Goal: Task Accomplishment & Management: Manage account settings

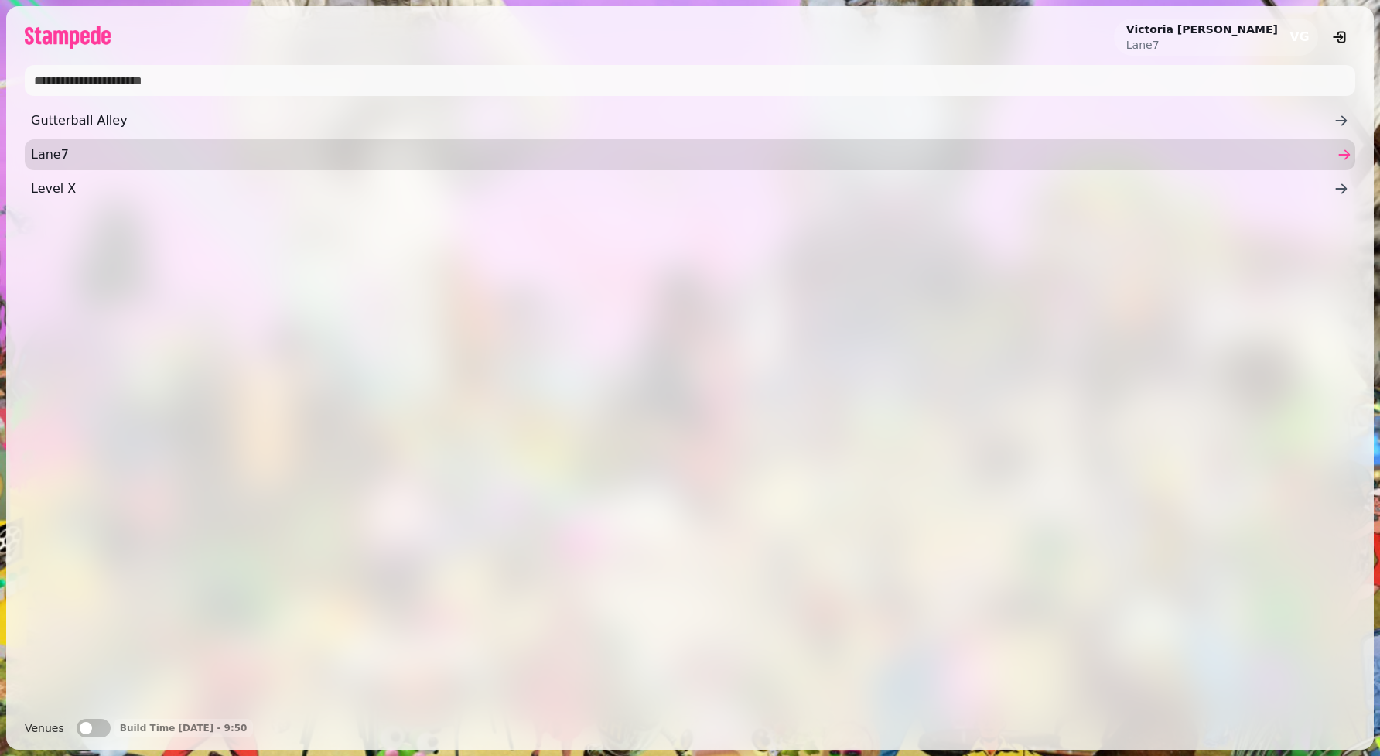
click at [70, 156] on span "Lane7" at bounding box center [682, 154] width 1303 height 19
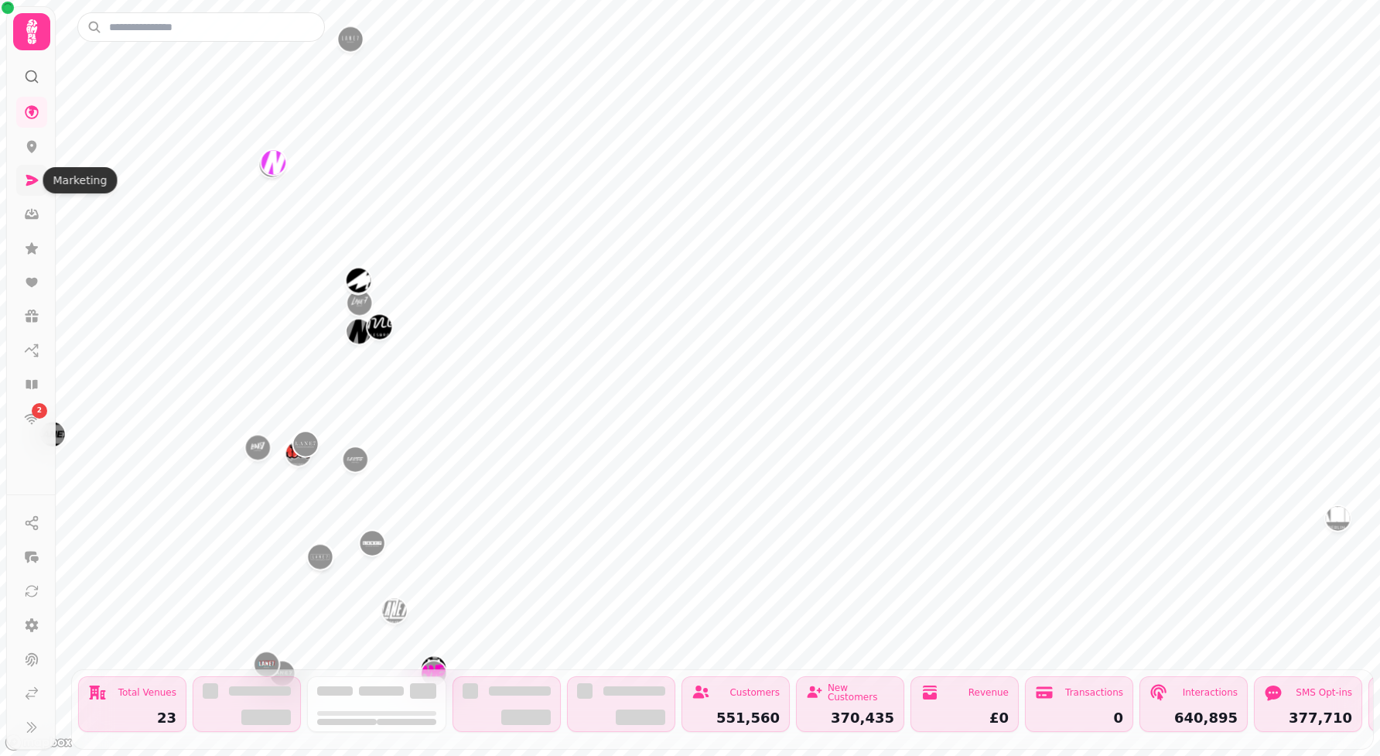
click at [47, 168] on div "Marketing Marketing" at bounding box center [80, 180] width 74 height 26
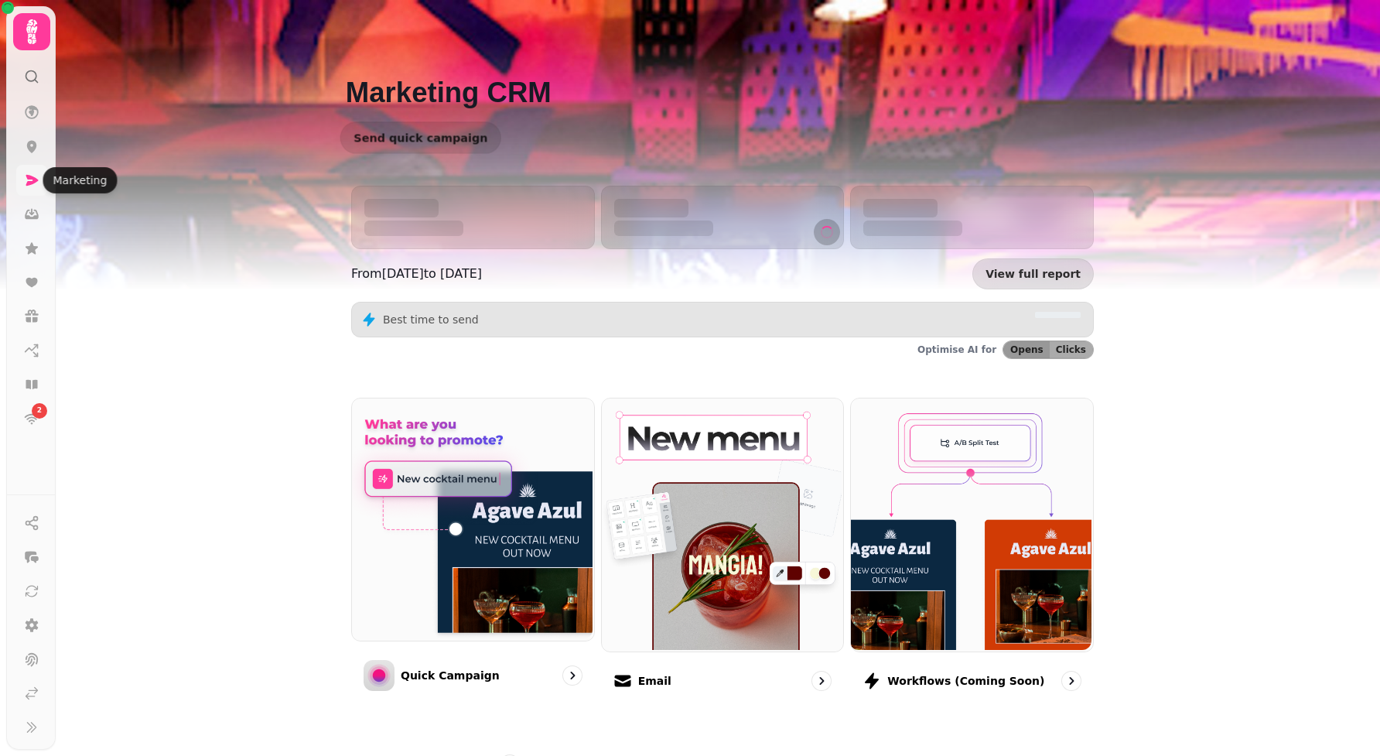
click at [29, 181] on icon at bounding box center [32, 180] width 12 height 11
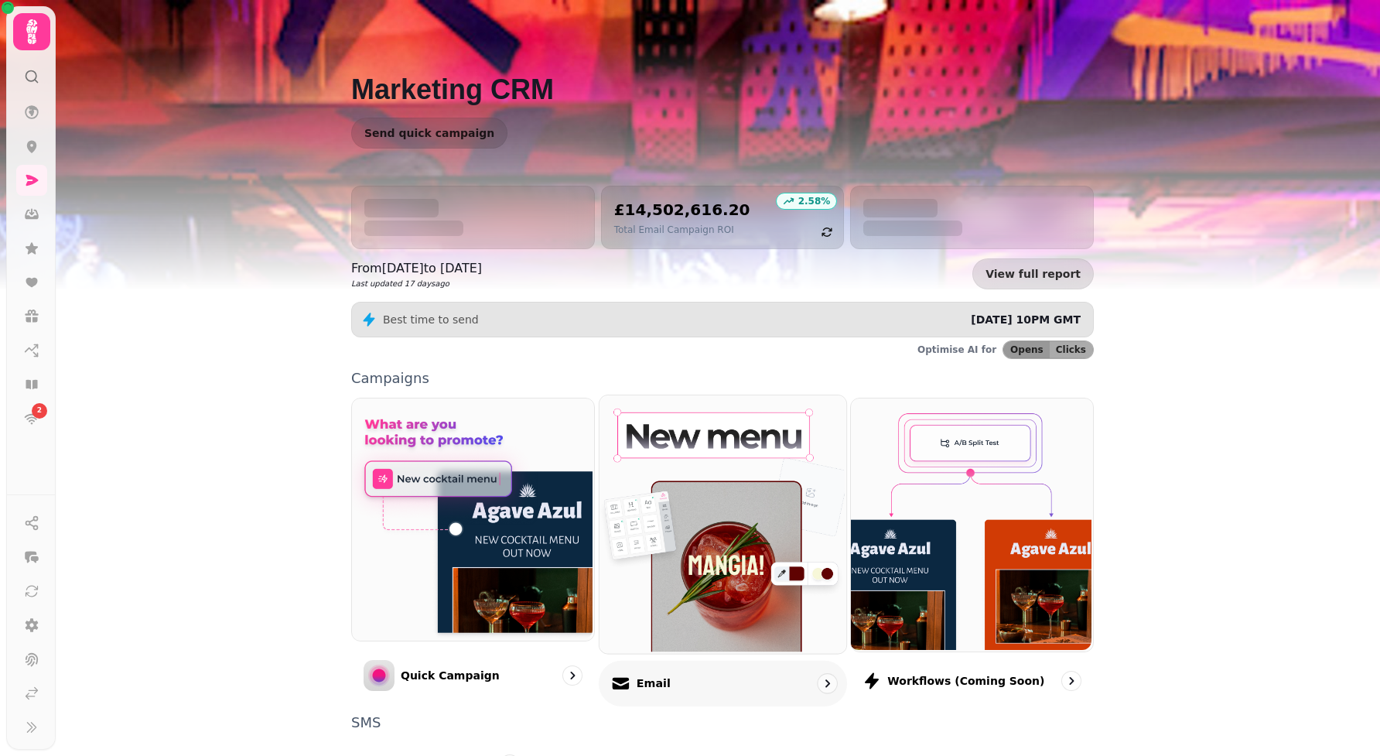
click at [705, 660] on link "Email" at bounding box center [723, 551] width 248 height 312
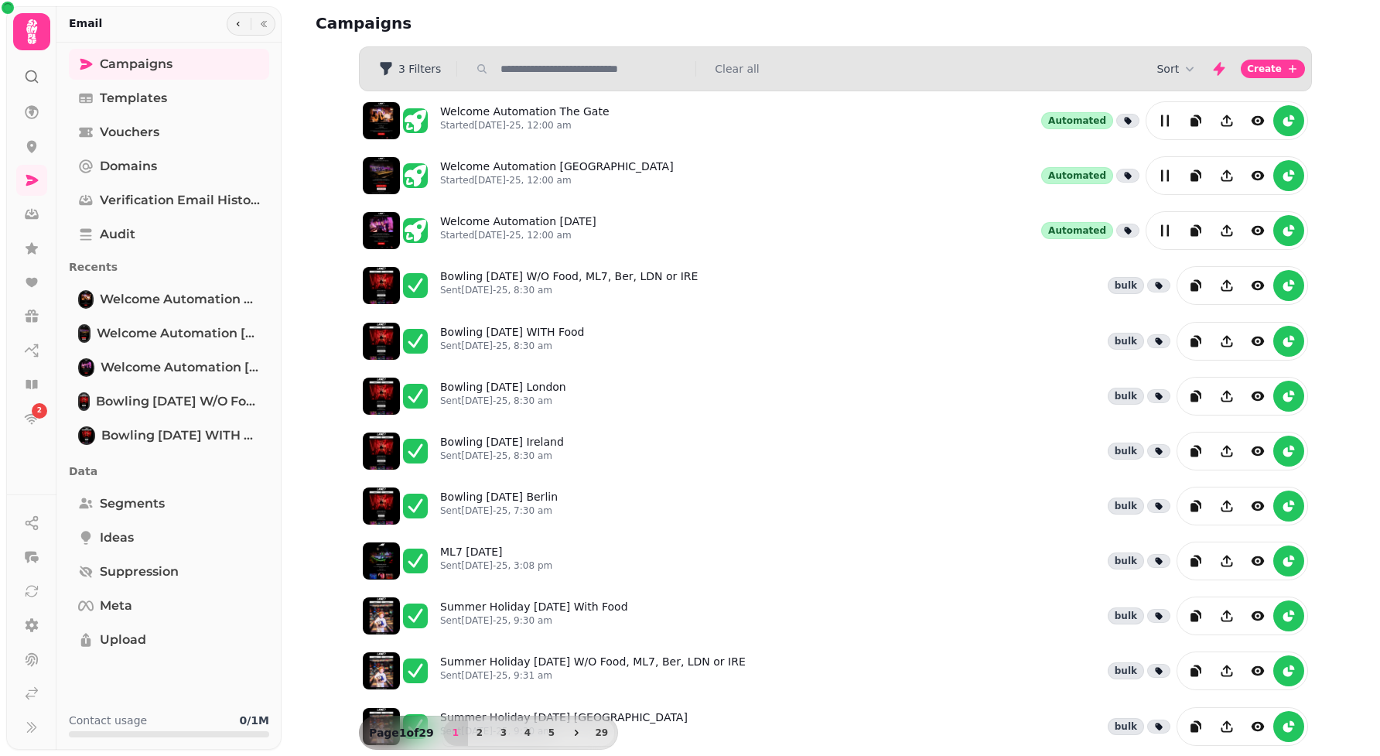
click at [524, 71] on input "text" at bounding box center [593, 68] width 198 height 15
type input "********"
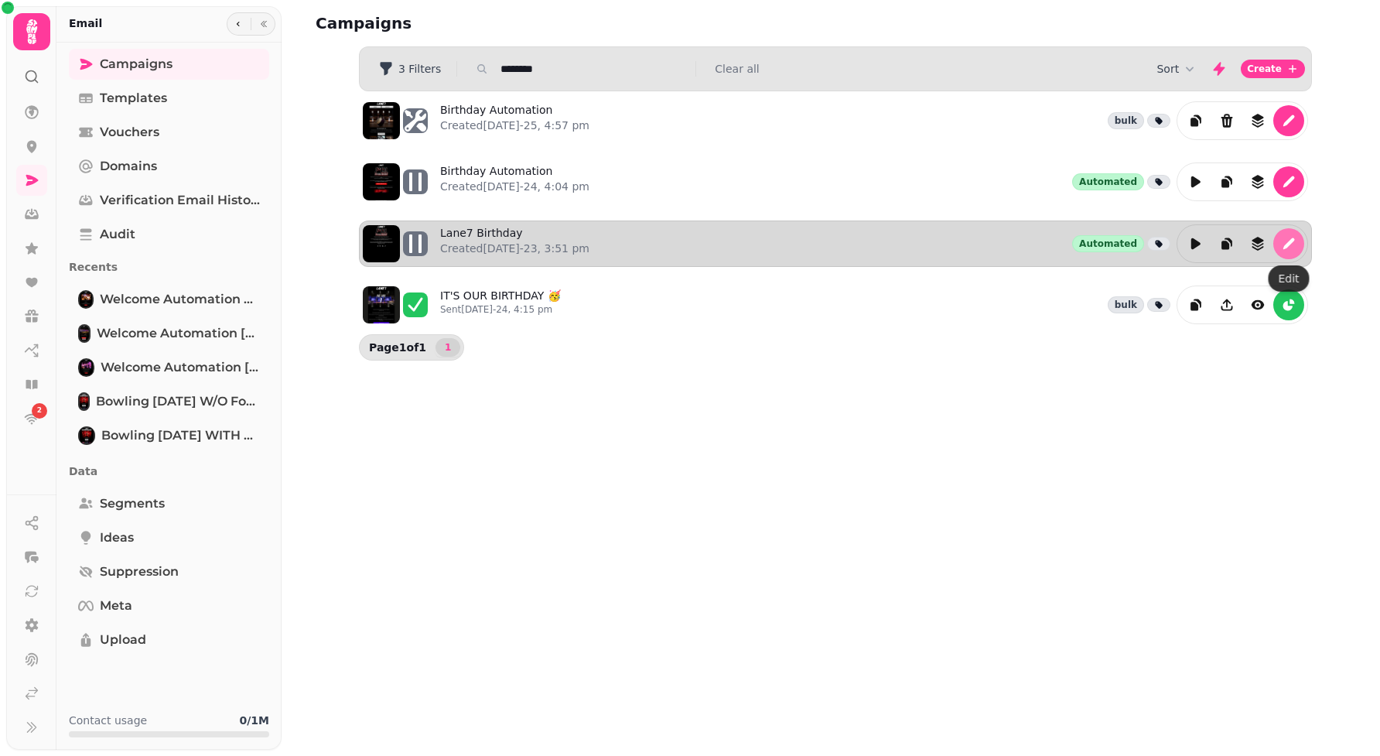
click at [1297, 243] on button "edit" at bounding box center [1288, 243] width 31 height 31
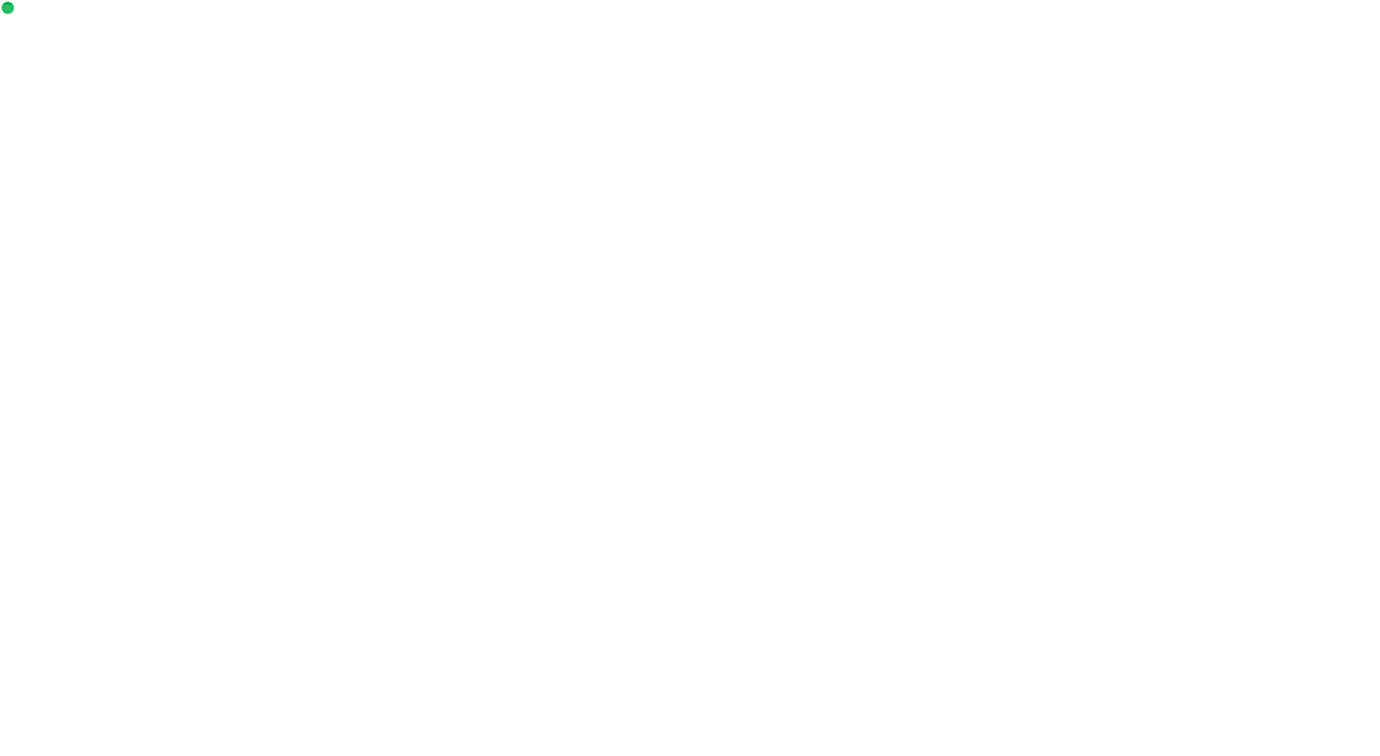
select select "**********"
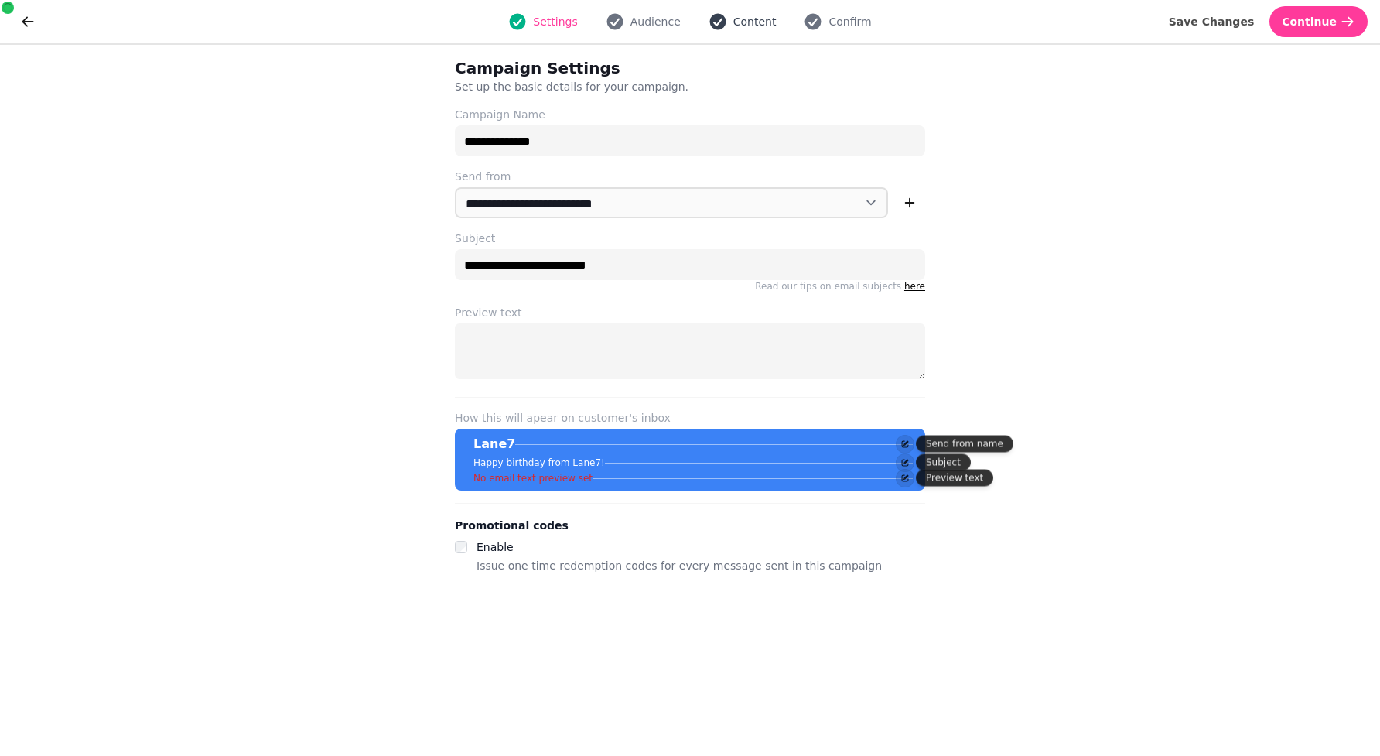
click at [716, 15] on icon "button" at bounding box center [717, 22] width 16 height 16
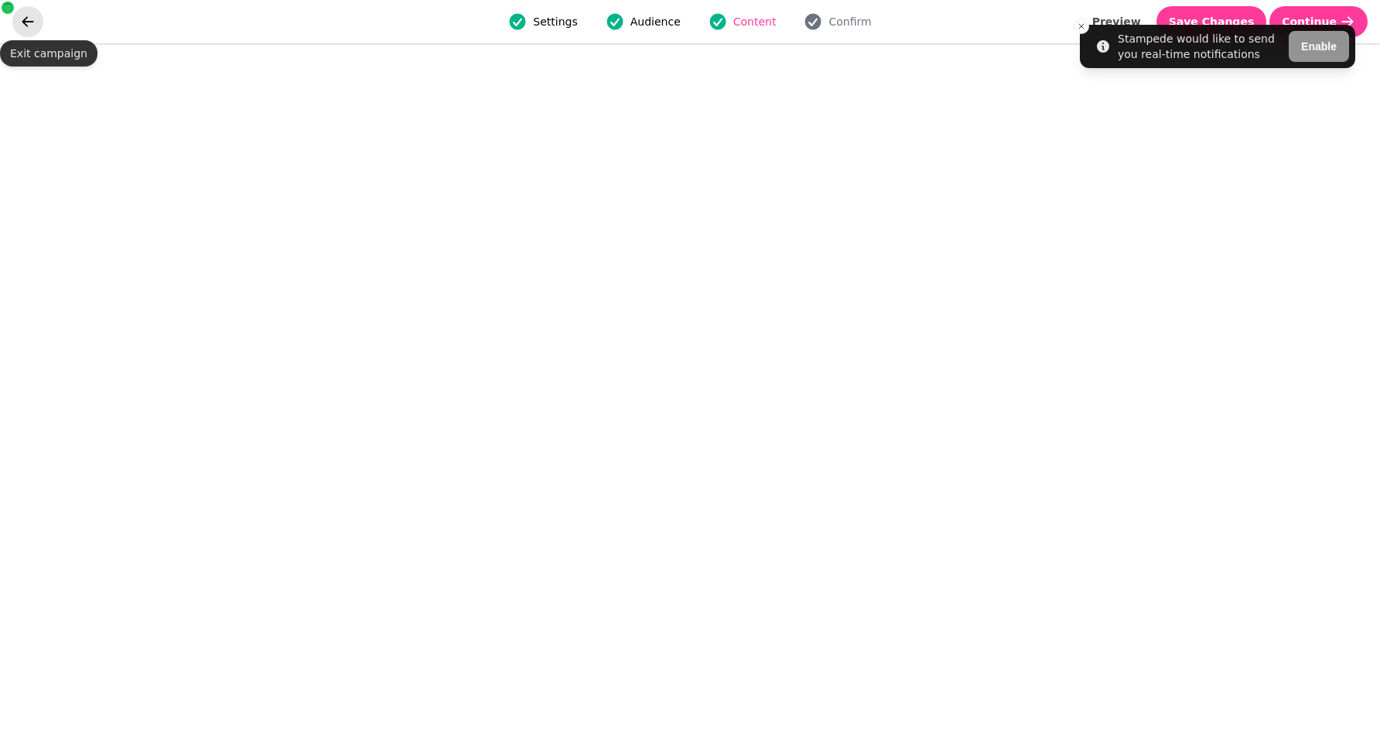
click at [26, 22] on icon "go back" at bounding box center [28, 21] width 12 height 10
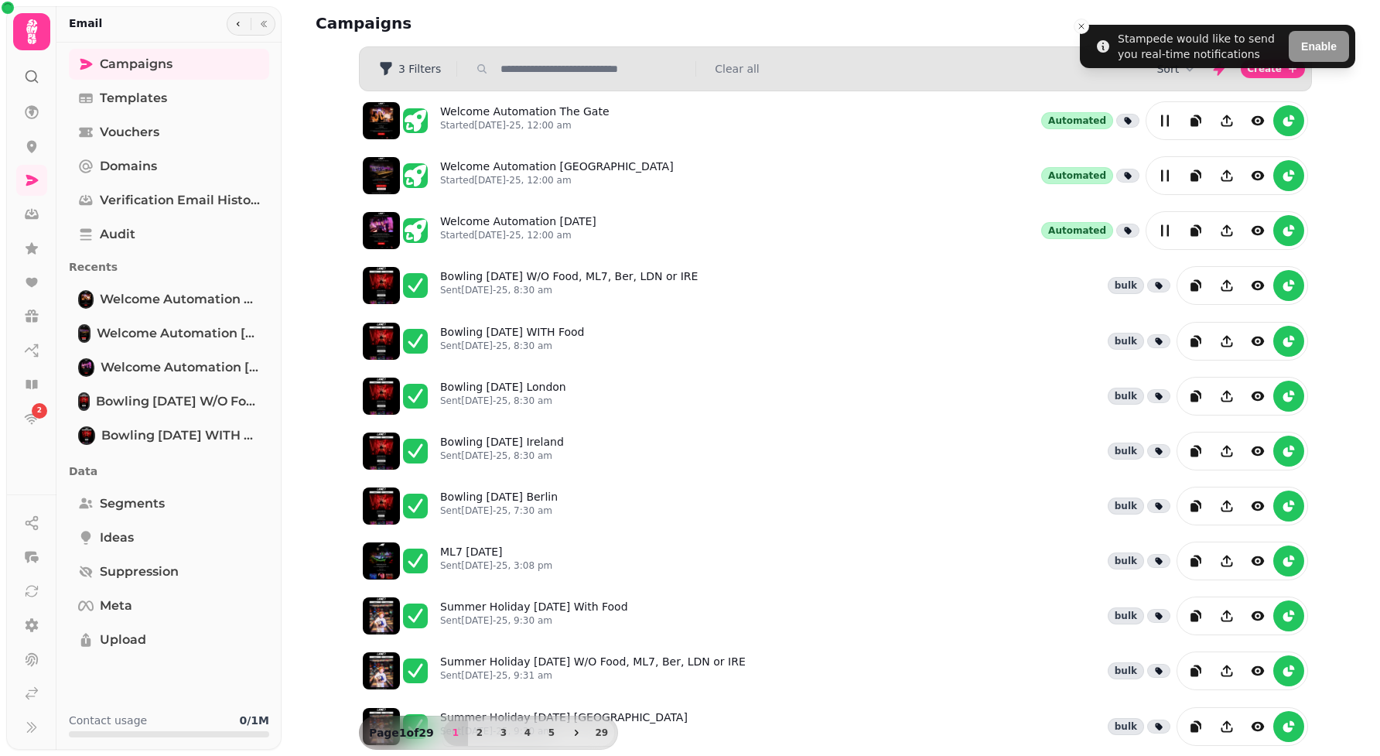
click at [668, 63] on input "text" at bounding box center [593, 68] width 198 height 15
type input "********"
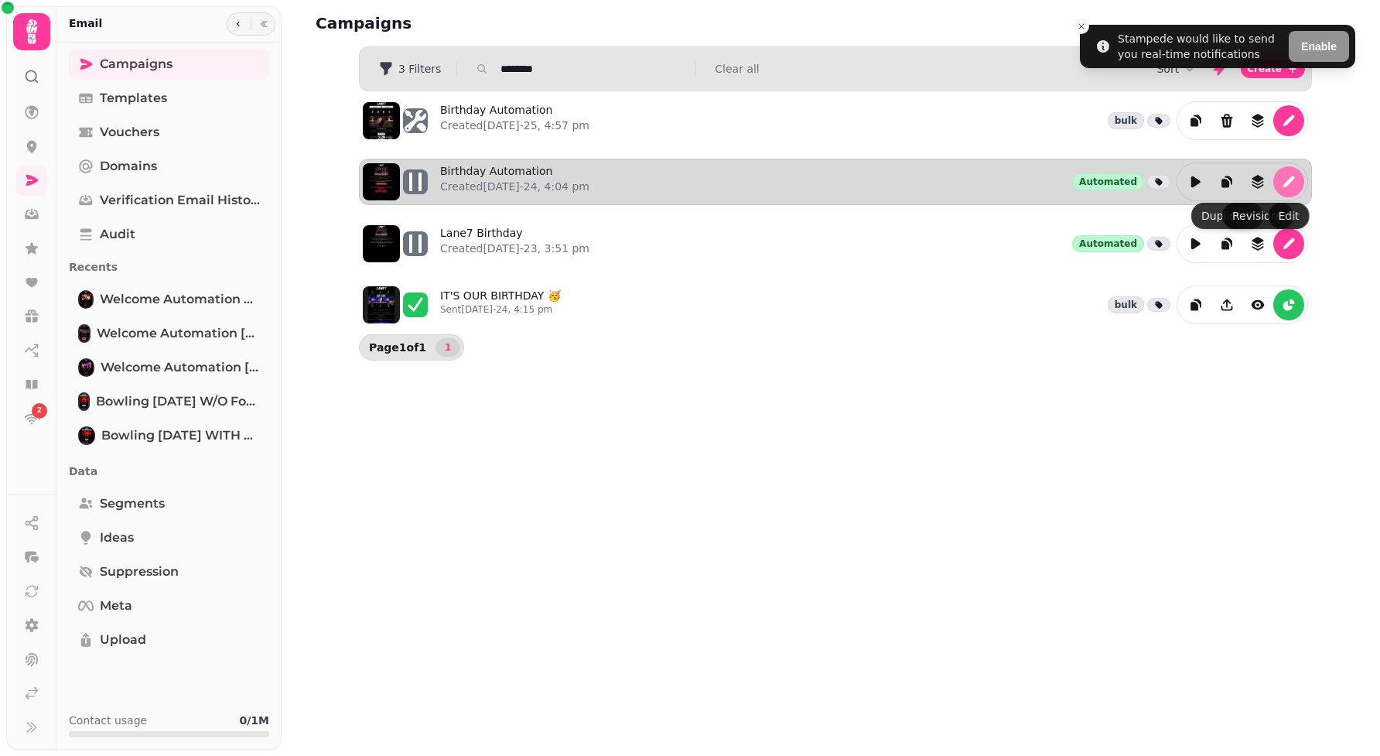
click at [1287, 183] on icon "edit" at bounding box center [1288, 181] width 15 height 15
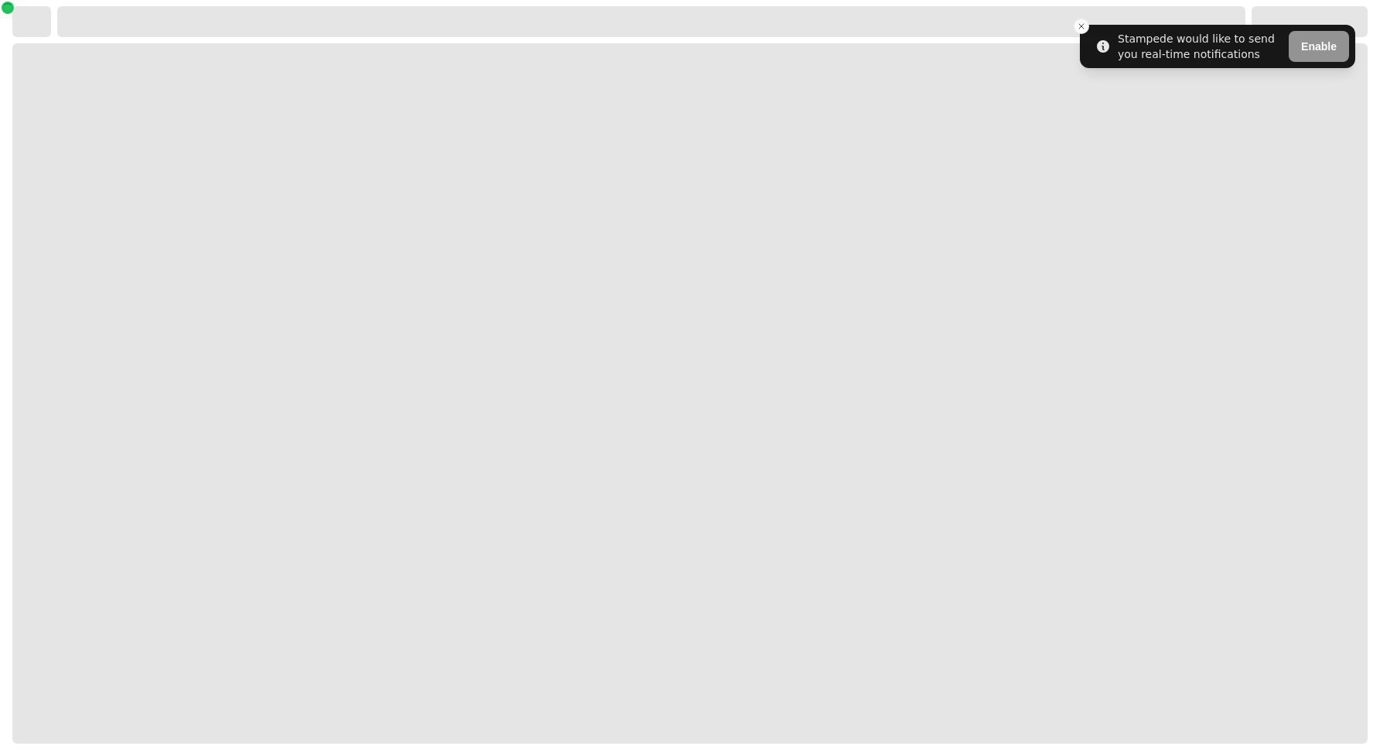
select select "**********"
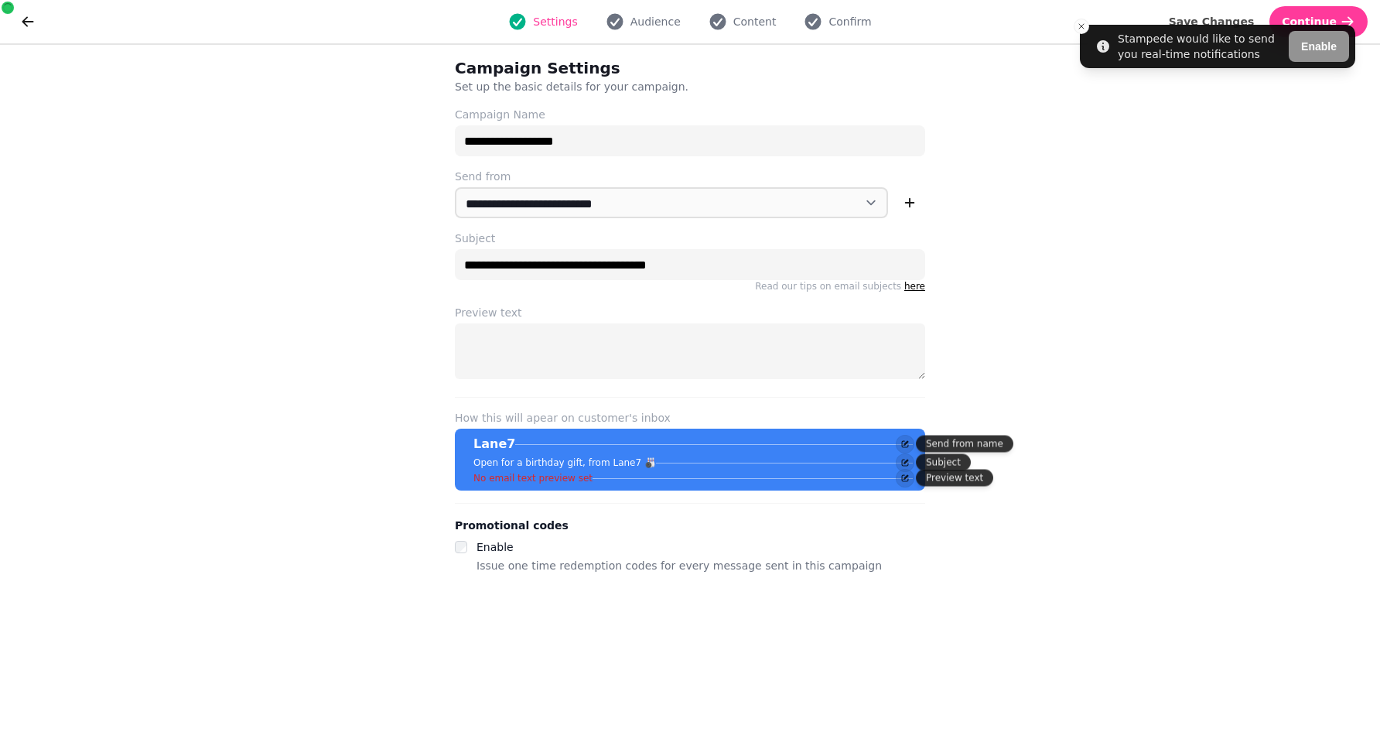
click at [750, 0] on div "Settings Audience Content Confirm Save Changes Continue" at bounding box center [690, 21] width 1380 height 43
click at [744, 15] on span "Content" at bounding box center [754, 21] width 43 height 15
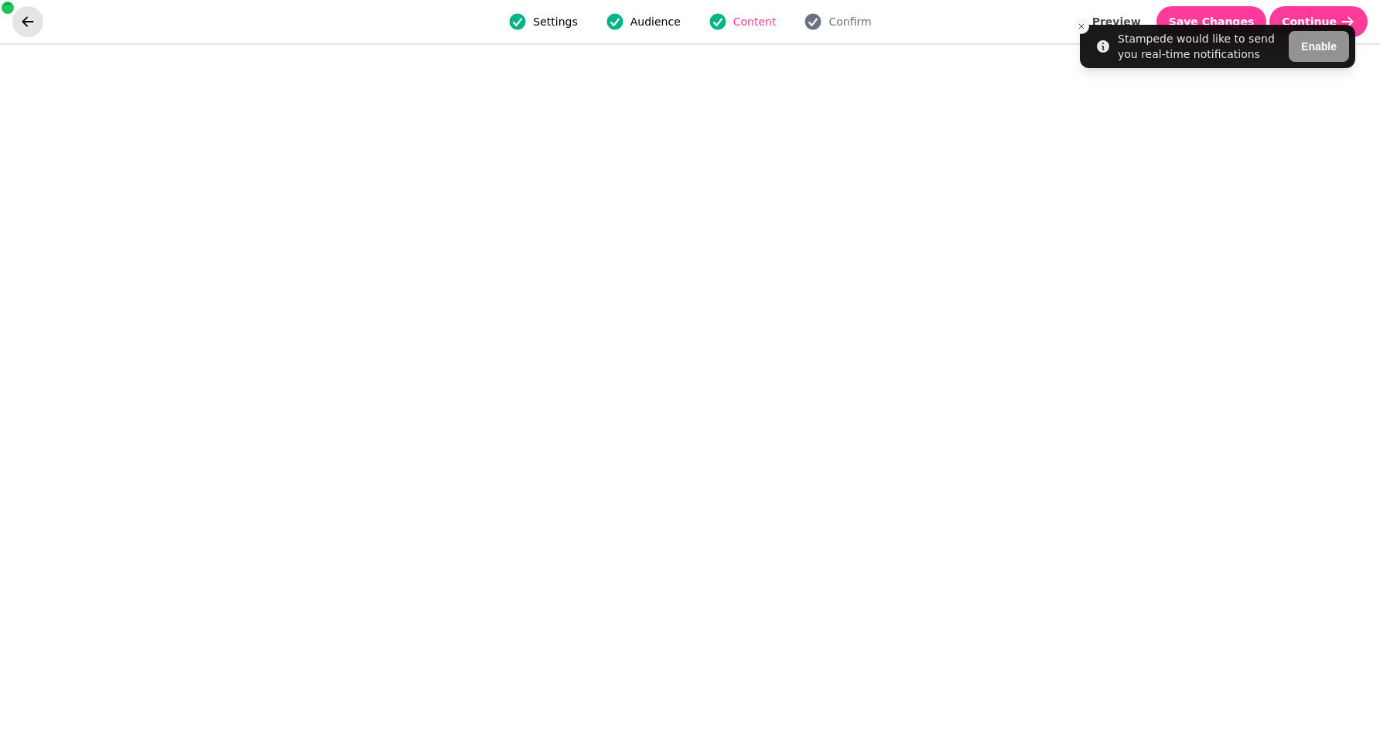
click at [32, 23] on icon "go back" at bounding box center [27, 21] width 15 height 15
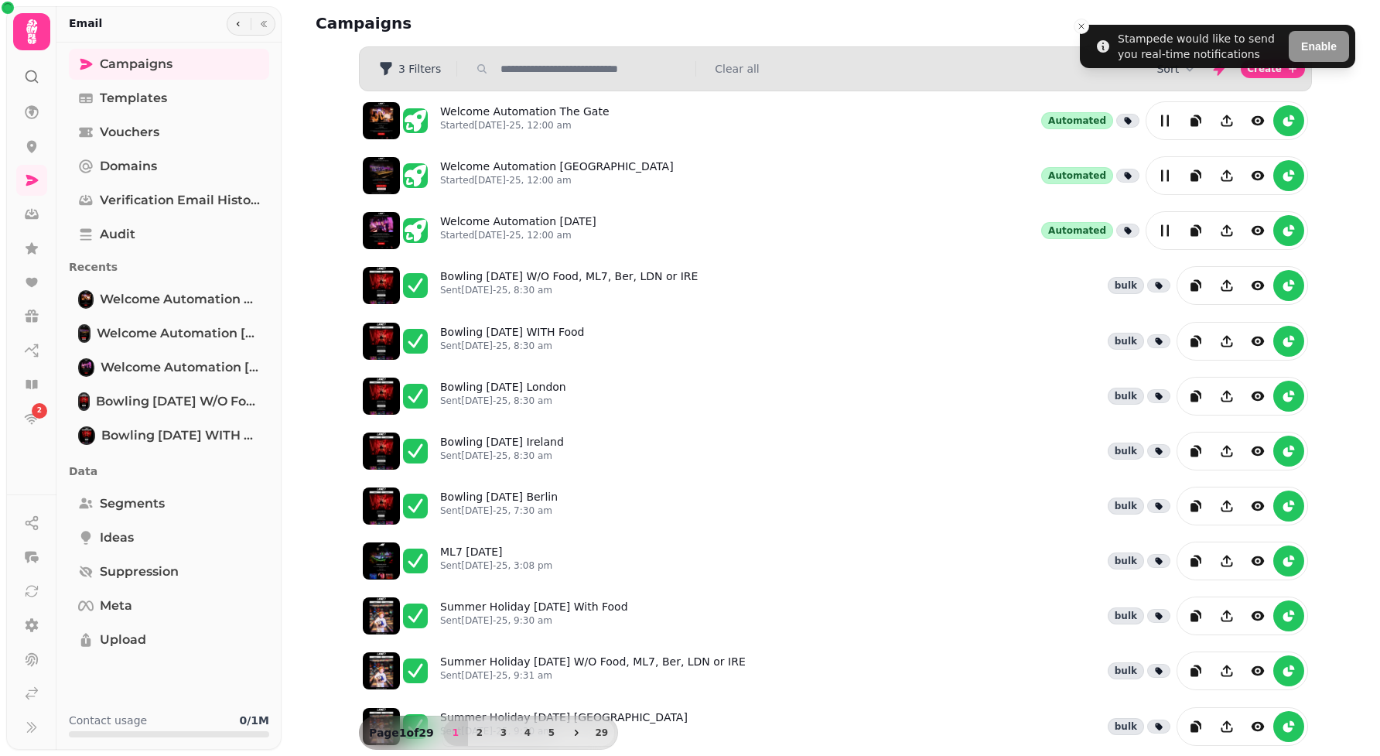
click at [620, 76] on input "text" at bounding box center [593, 68] width 198 height 15
type input "********"
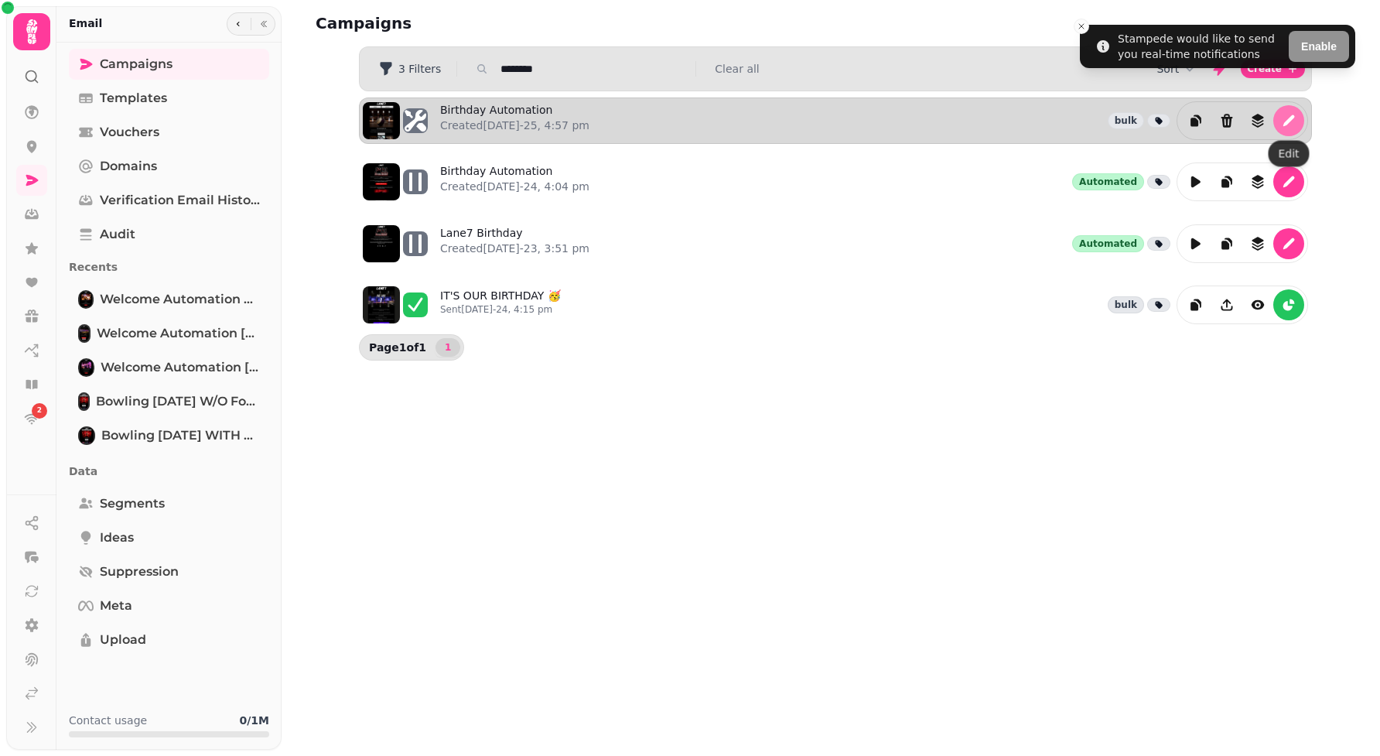
click at [1298, 110] on button "edit" at bounding box center [1288, 120] width 31 height 31
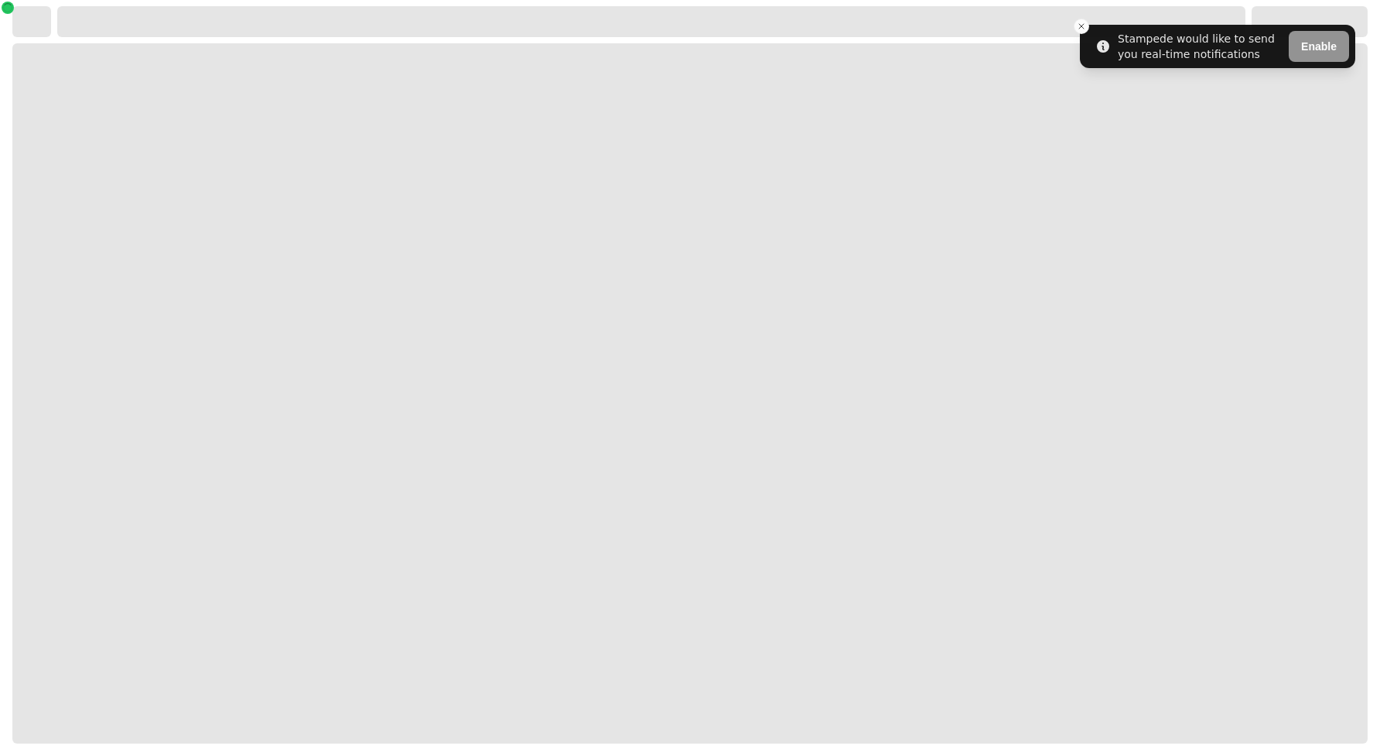
select select "**********"
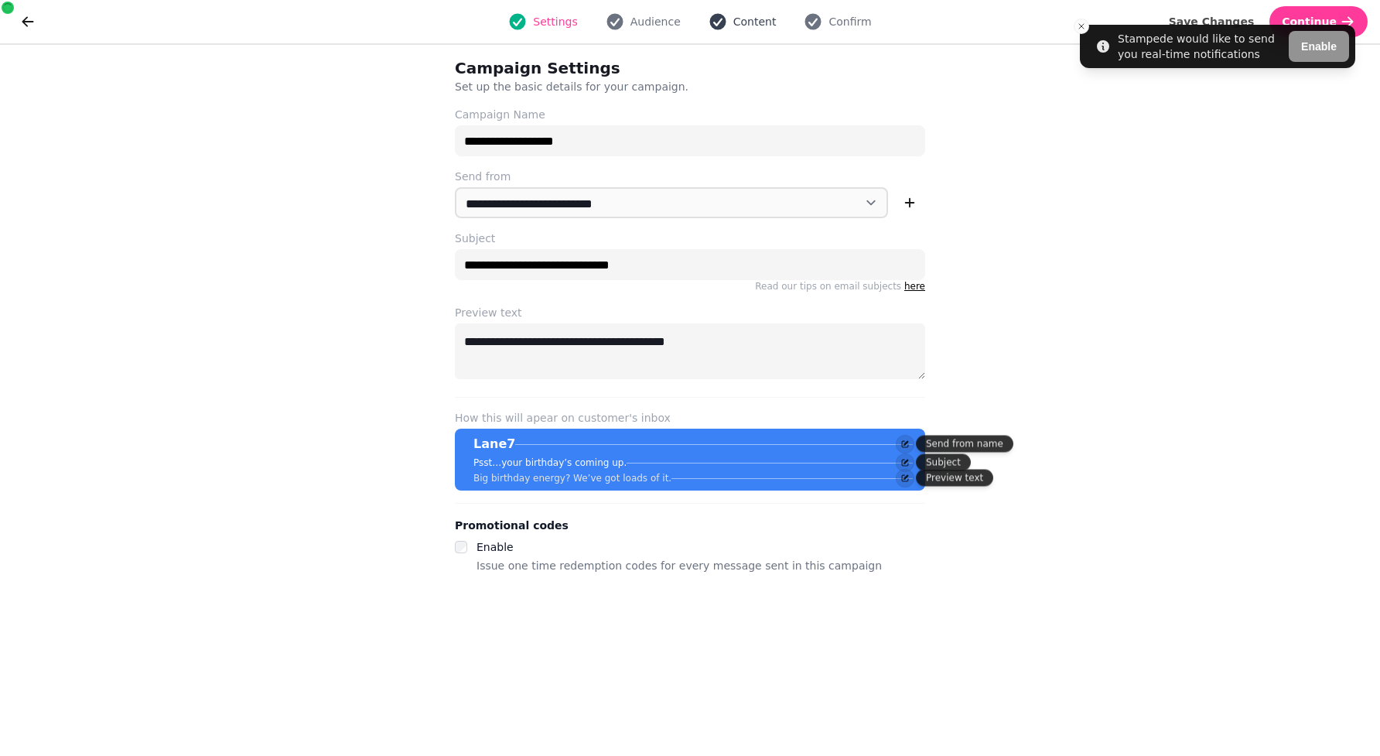
click at [731, 28] on button "Content" at bounding box center [742, 21] width 87 height 19
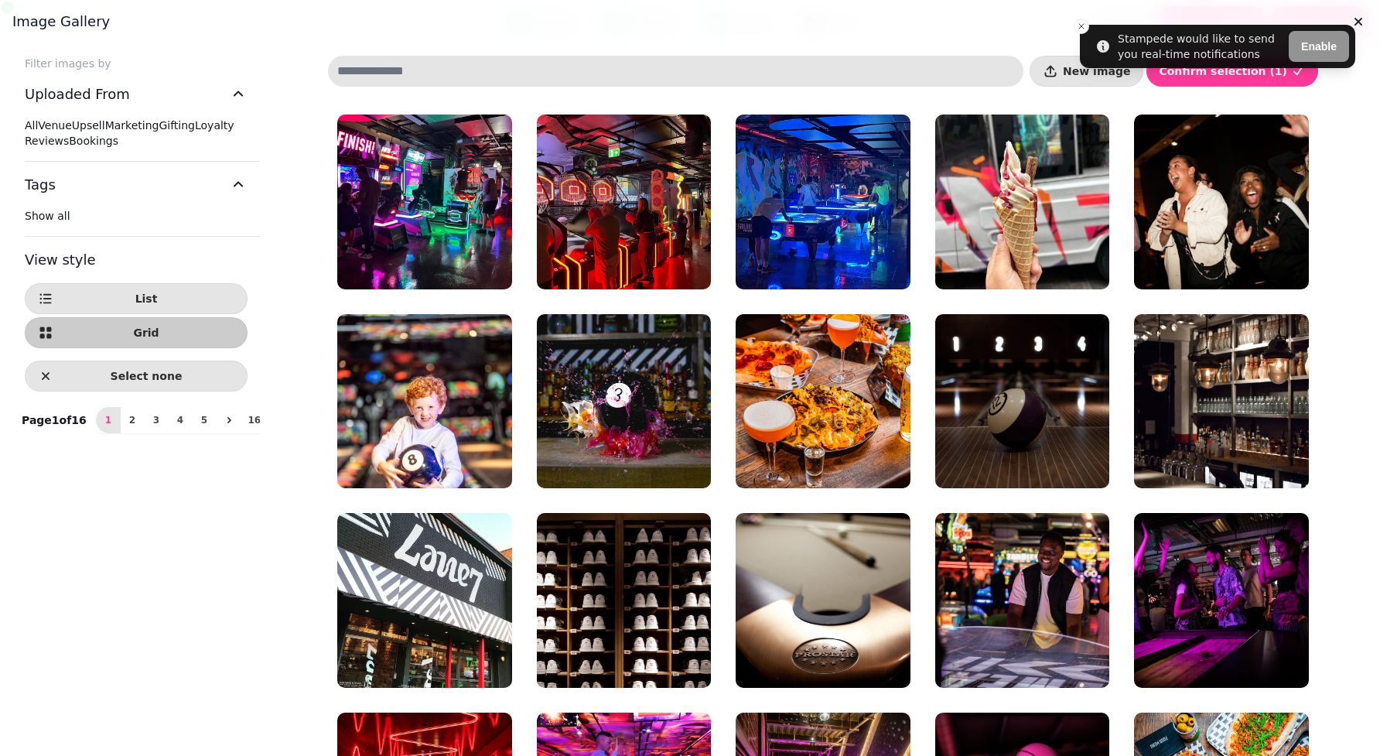
click at [38, 121] on span "All" at bounding box center [31, 125] width 13 height 12
click at [126, 425] on span "2" at bounding box center [132, 419] width 12 height 9
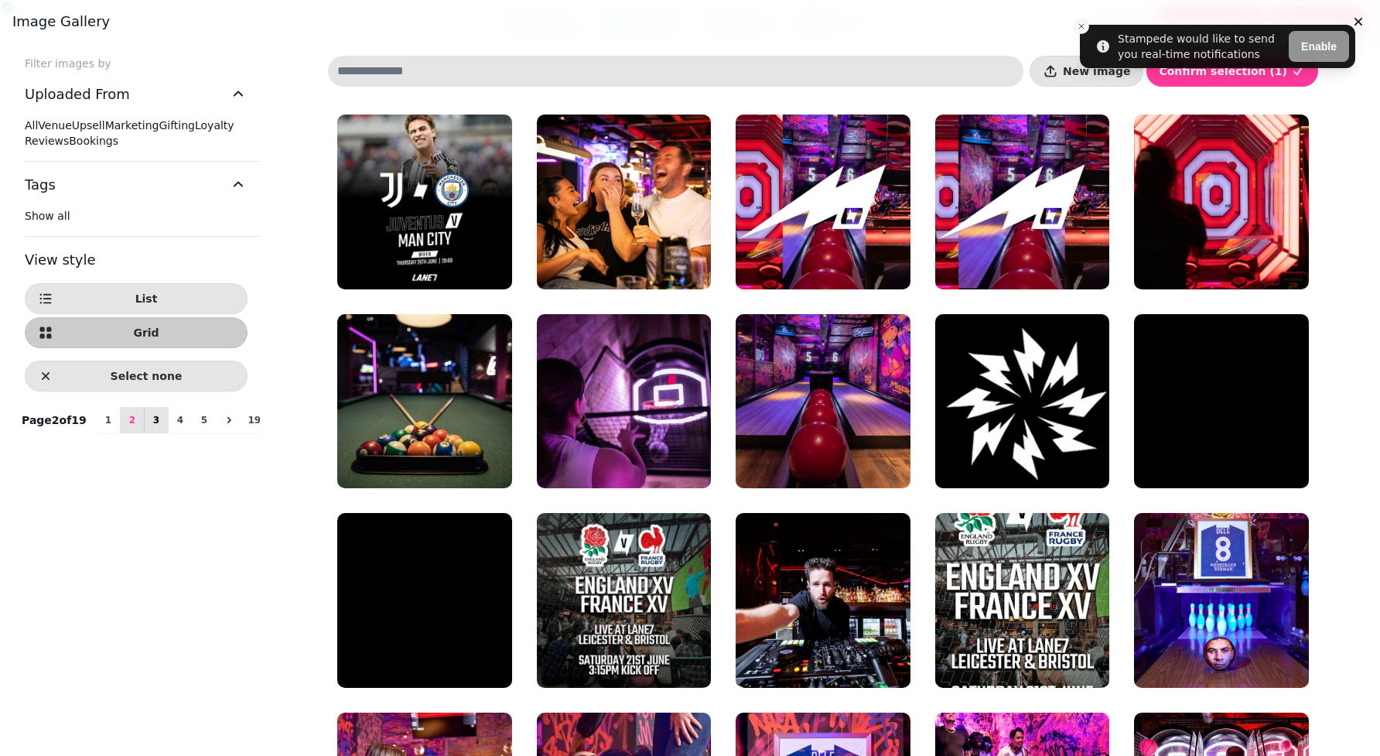
click at [150, 425] on span "3" at bounding box center [156, 419] width 12 height 9
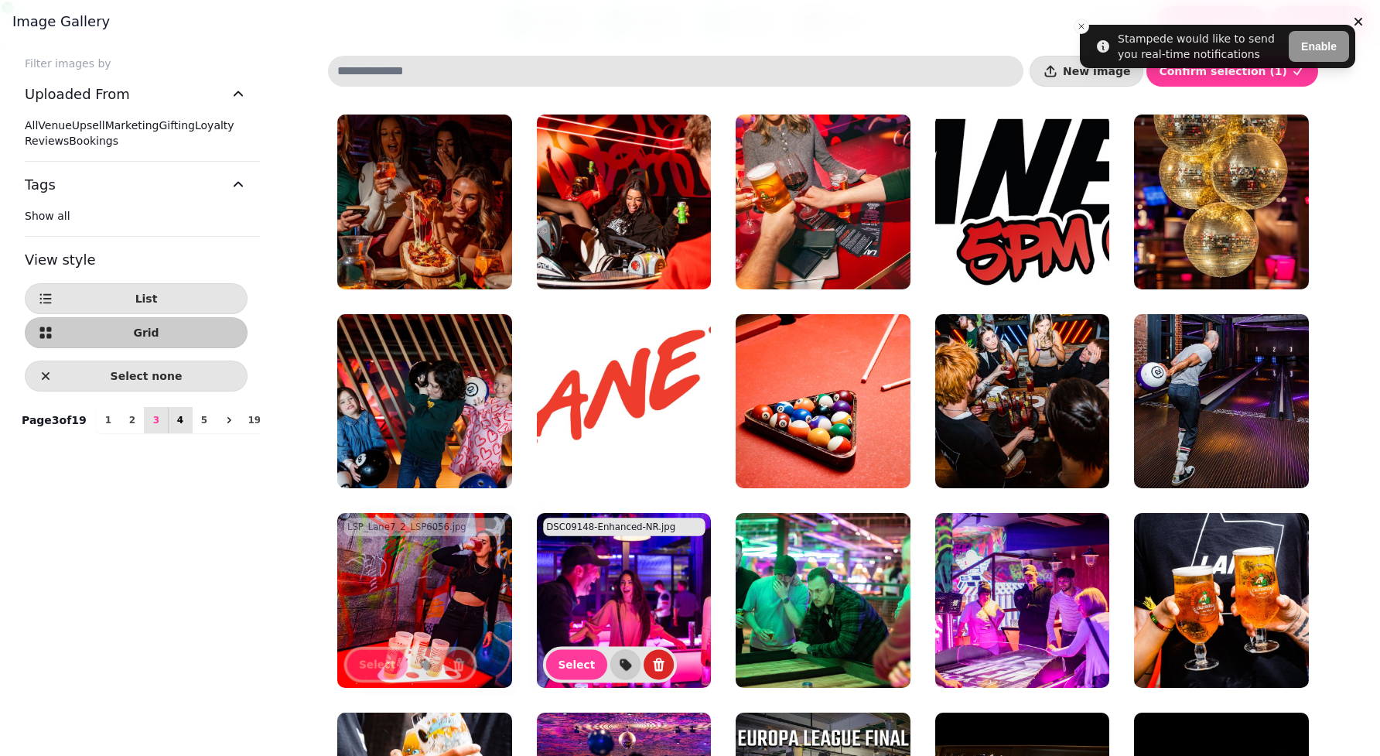
click at [174, 425] on span "4" at bounding box center [180, 419] width 12 height 9
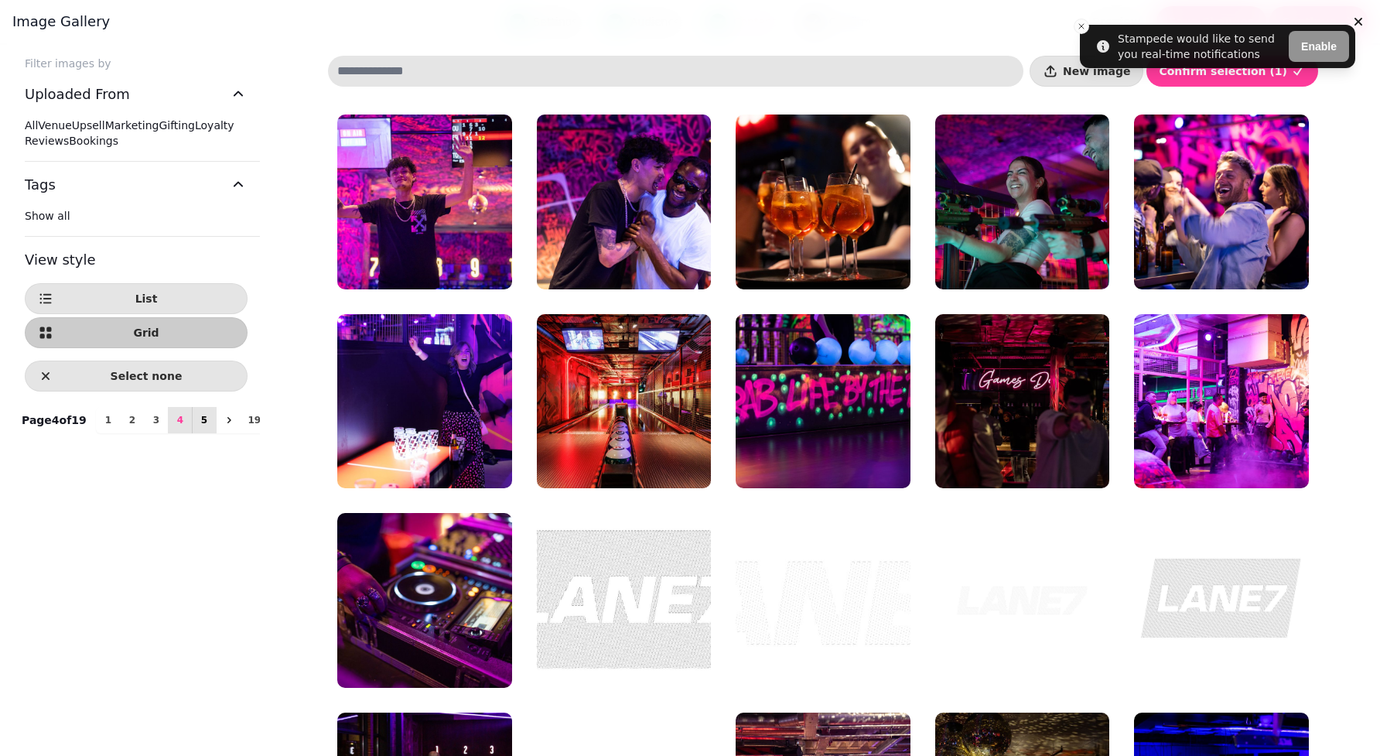
click at [192, 433] on button "5" at bounding box center [204, 420] width 25 height 26
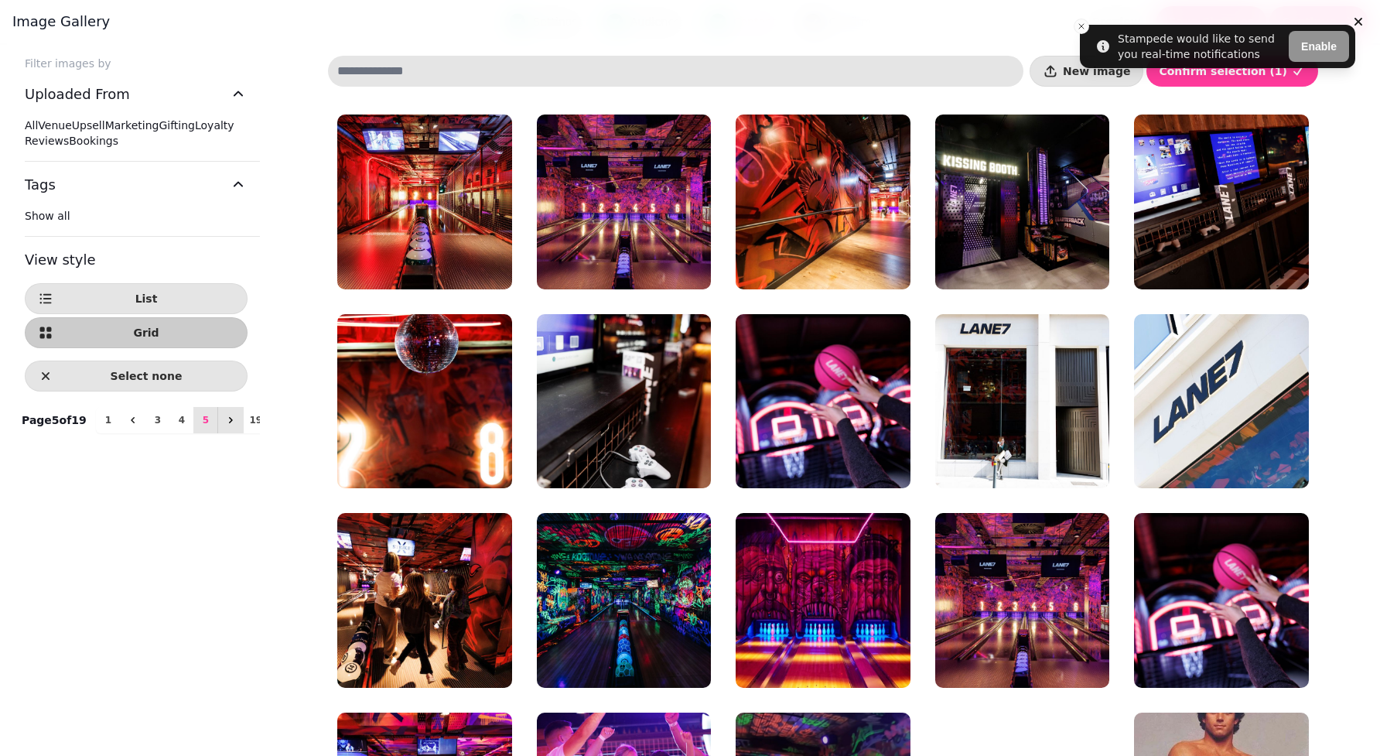
click at [224, 426] on icon "next" at bounding box center [230, 420] width 12 height 12
click at [200, 425] on span "6" at bounding box center [206, 419] width 12 height 9
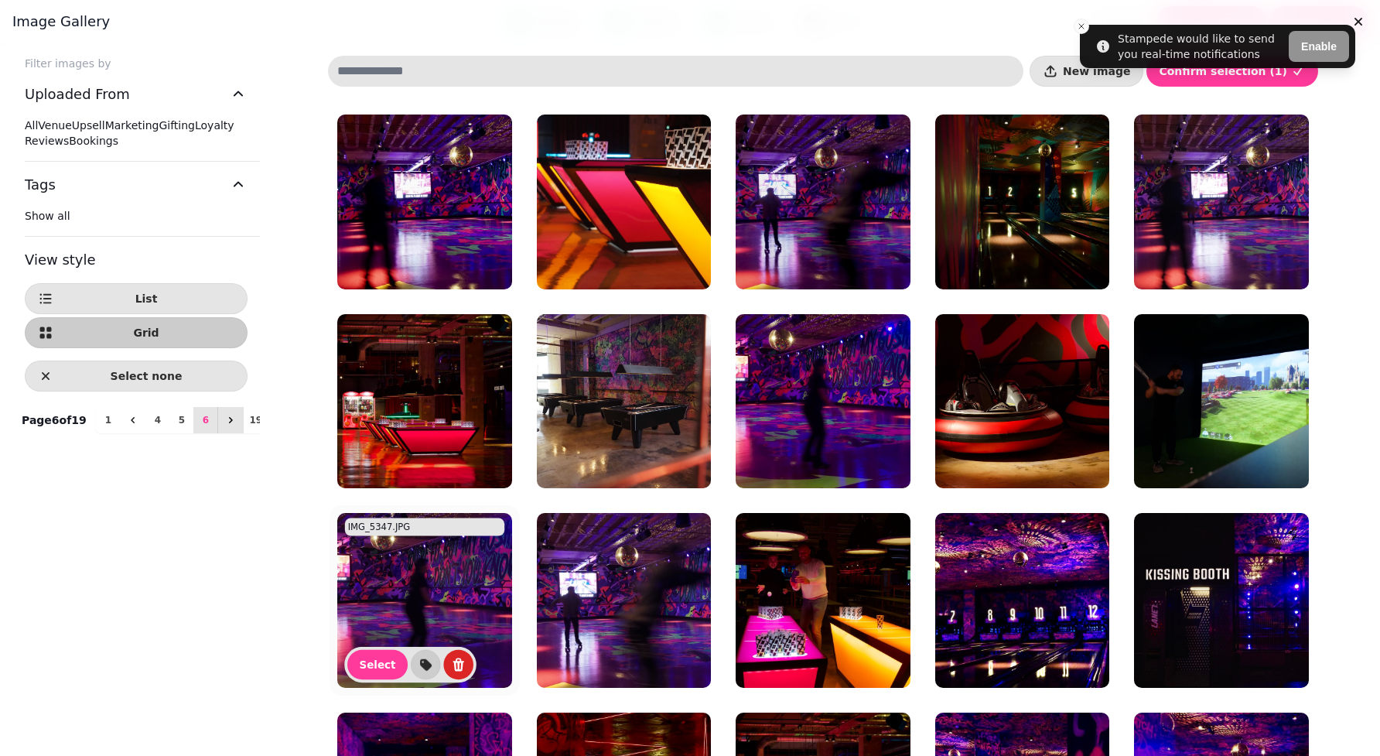
click at [217, 433] on button "next" at bounding box center [230, 420] width 26 height 26
click at [200, 425] on span "7" at bounding box center [206, 419] width 12 height 9
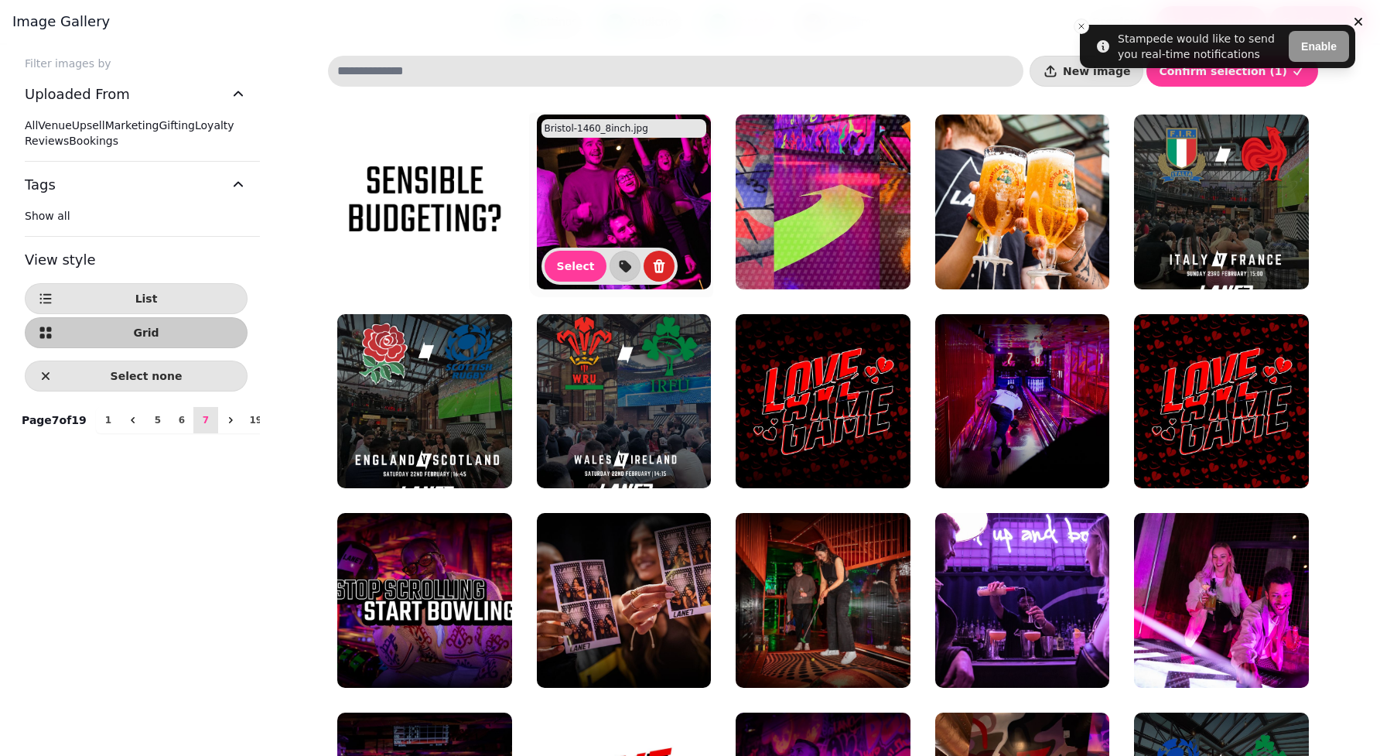
click at [545, 277] on div "Select Add tag" at bounding box center [609, 266] width 137 height 37
click at [571, 261] on span "Select" at bounding box center [576, 266] width 38 height 11
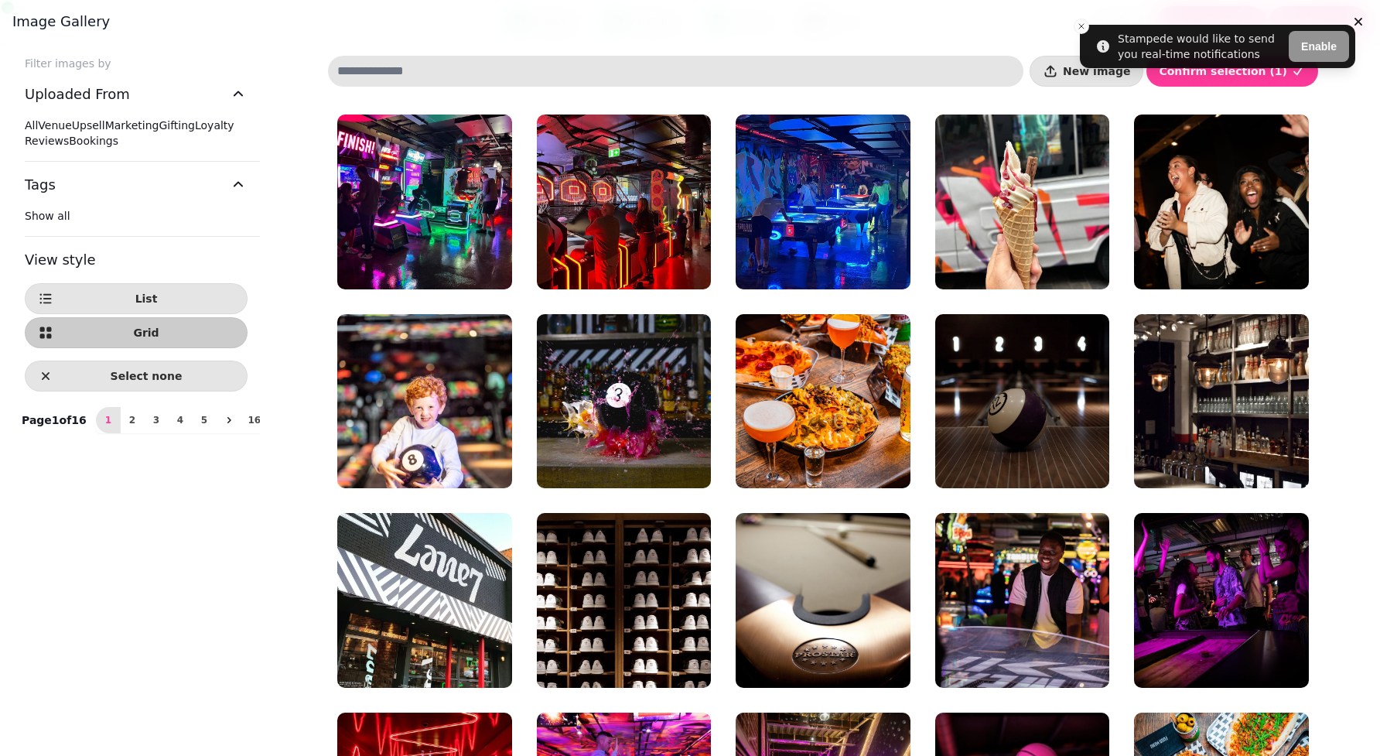
click at [38, 122] on span "All" at bounding box center [31, 125] width 13 height 12
click at [1102, 76] on span "New image" at bounding box center [1096, 71] width 67 height 11
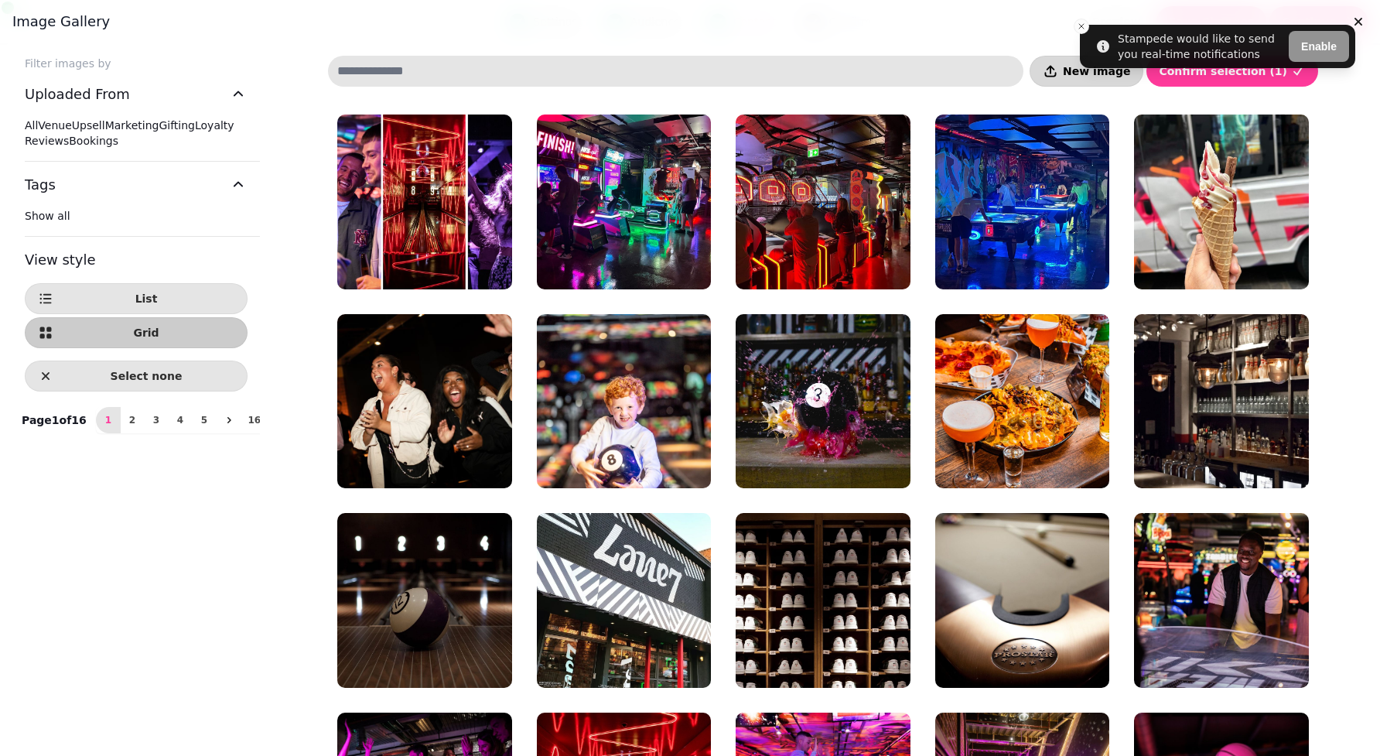
click at [1112, 80] on button "New image" at bounding box center [1087, 71] width 114 height 31
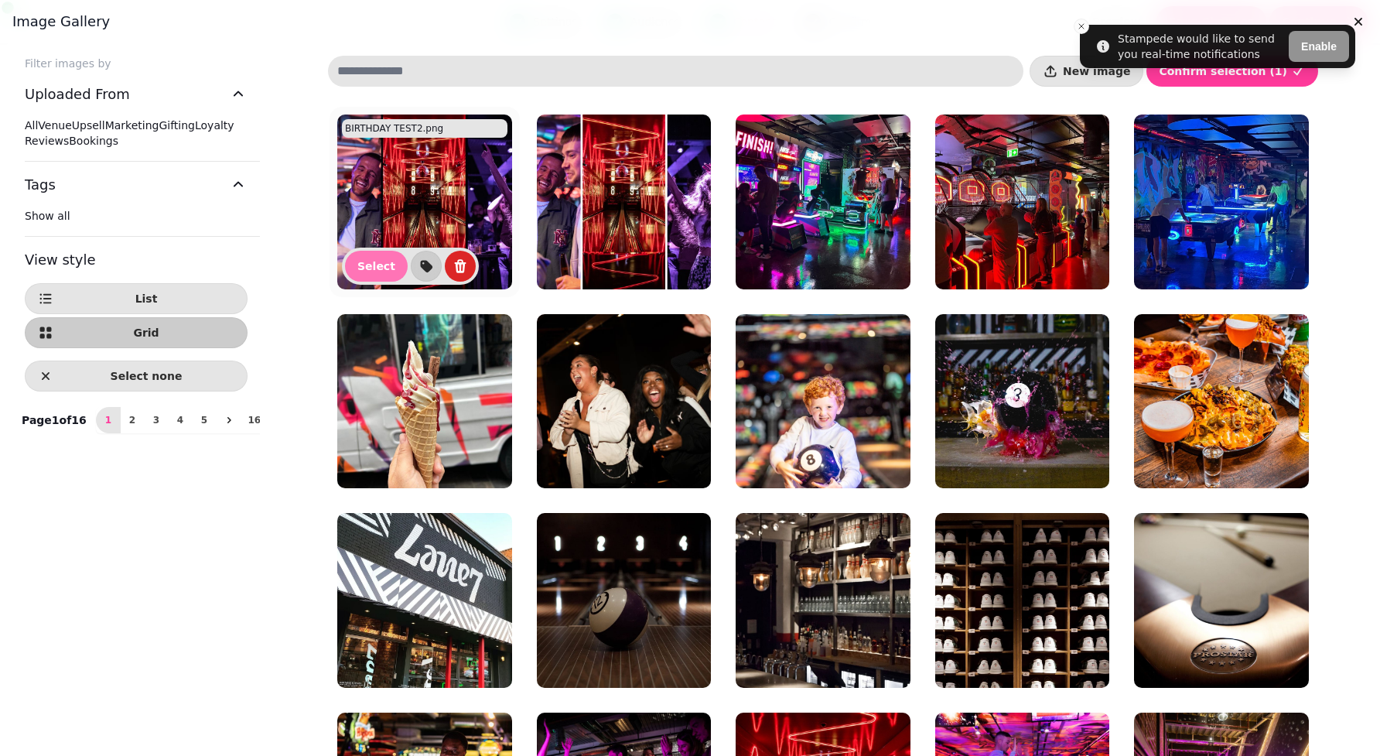
click at [382, 261] on span "Select" at bounding box center [376, 266] width 38 height 11
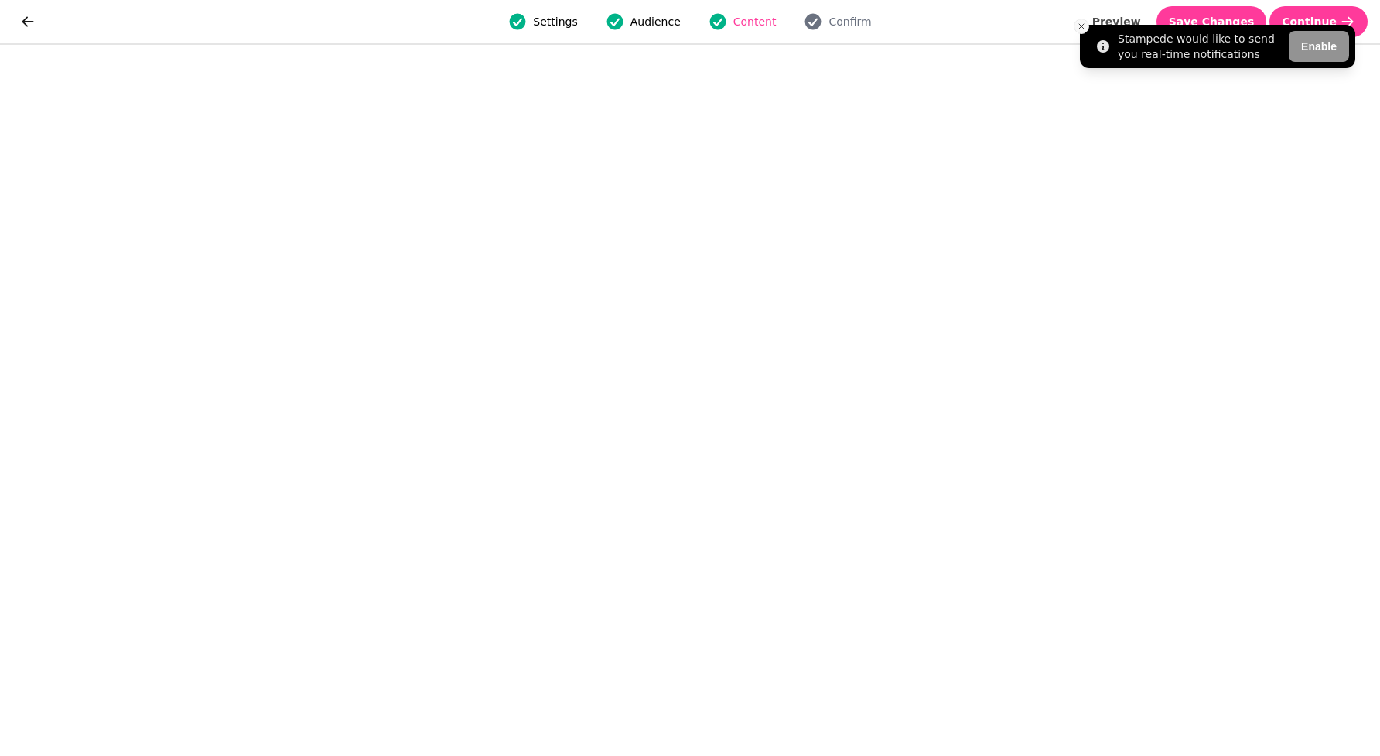
click at [1081, 22] on icon "Close toast" at bounding box center [1081, 26] width 9 height 9
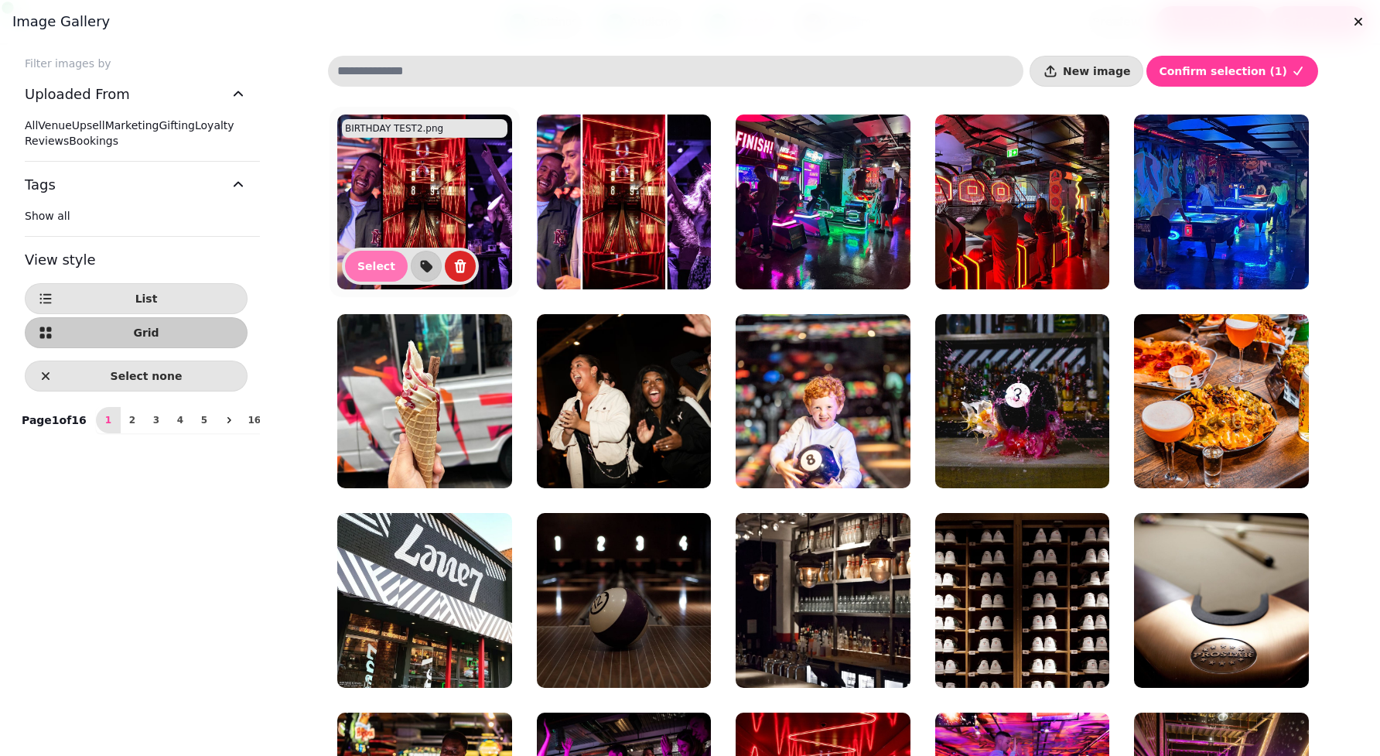
click at [381, 276] on button "Select" at bounding box center [376, 266] width 63 height 31
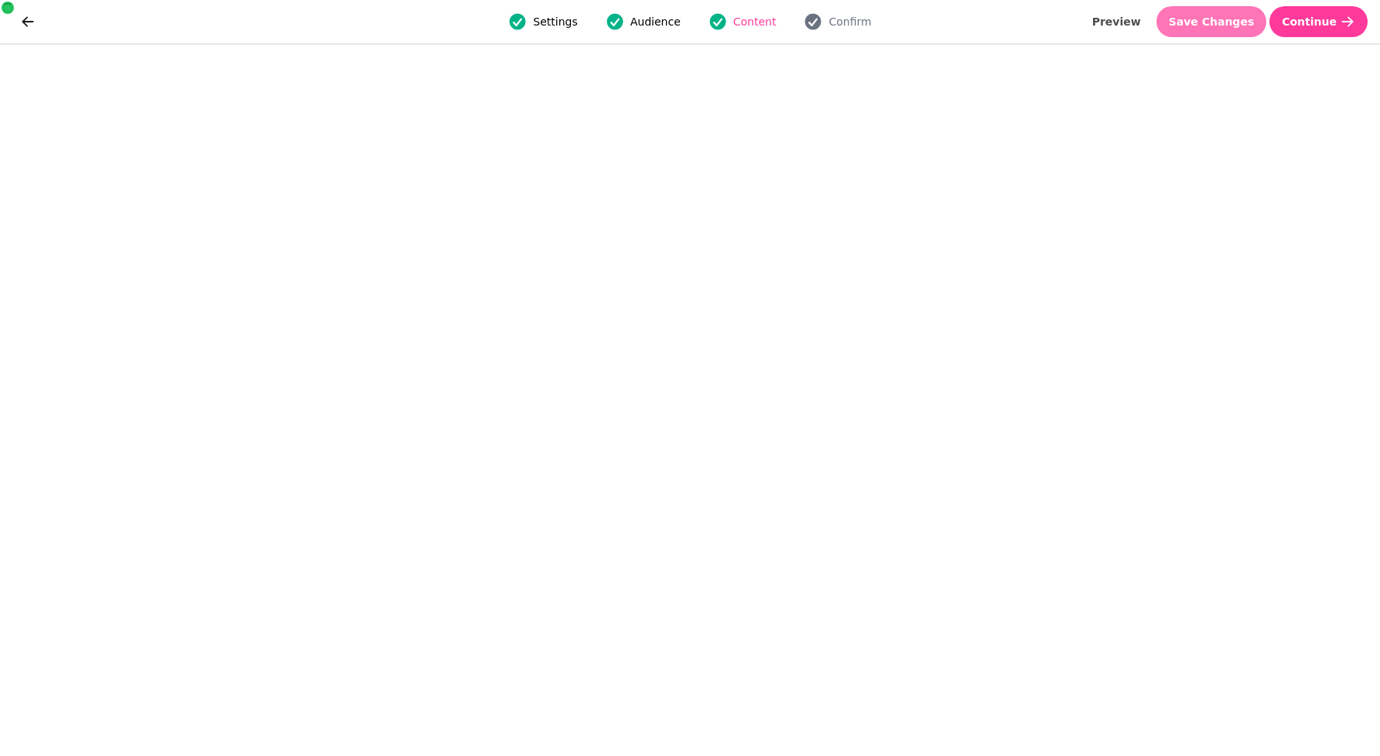
click at [1217, 34] on button "Save Changes" at bounding box center [1211, 21] width 111 height 31
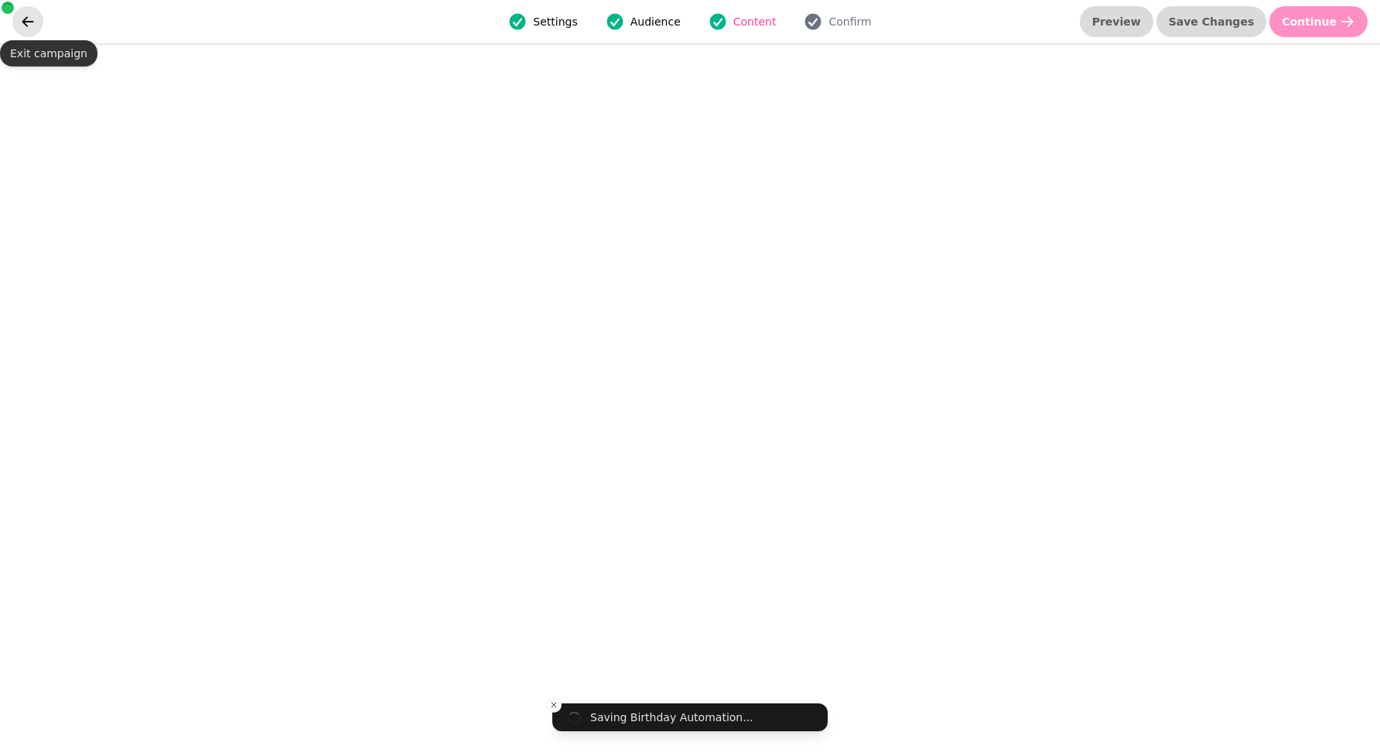
click at [26, 22] on icon "go back" at bounding box center [28, 21] width 12 height 10
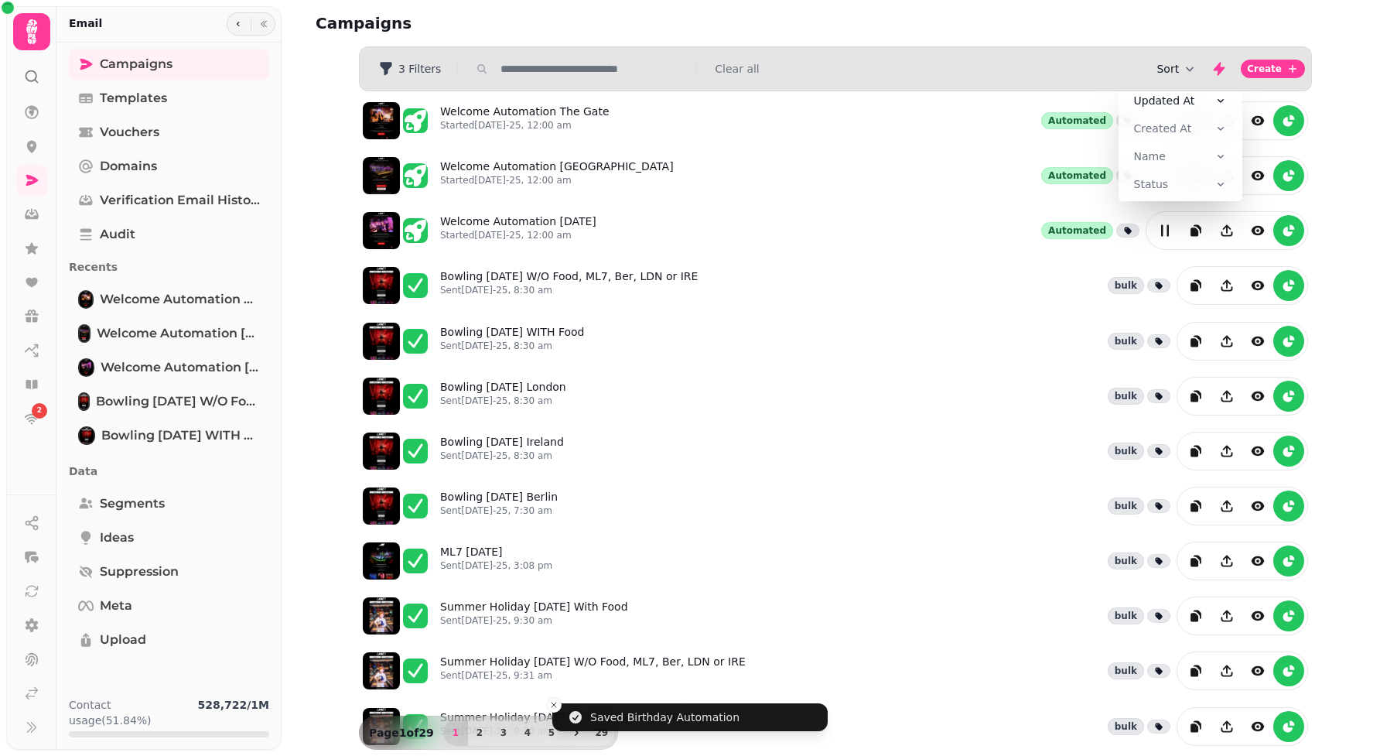
click at [1176, 62] on button "Sort" at bounding box center [1176, 68] width 41 height 15
click at [1171, 140] on button "Created At" at bounding box center [1181, 128] width 118 height 28
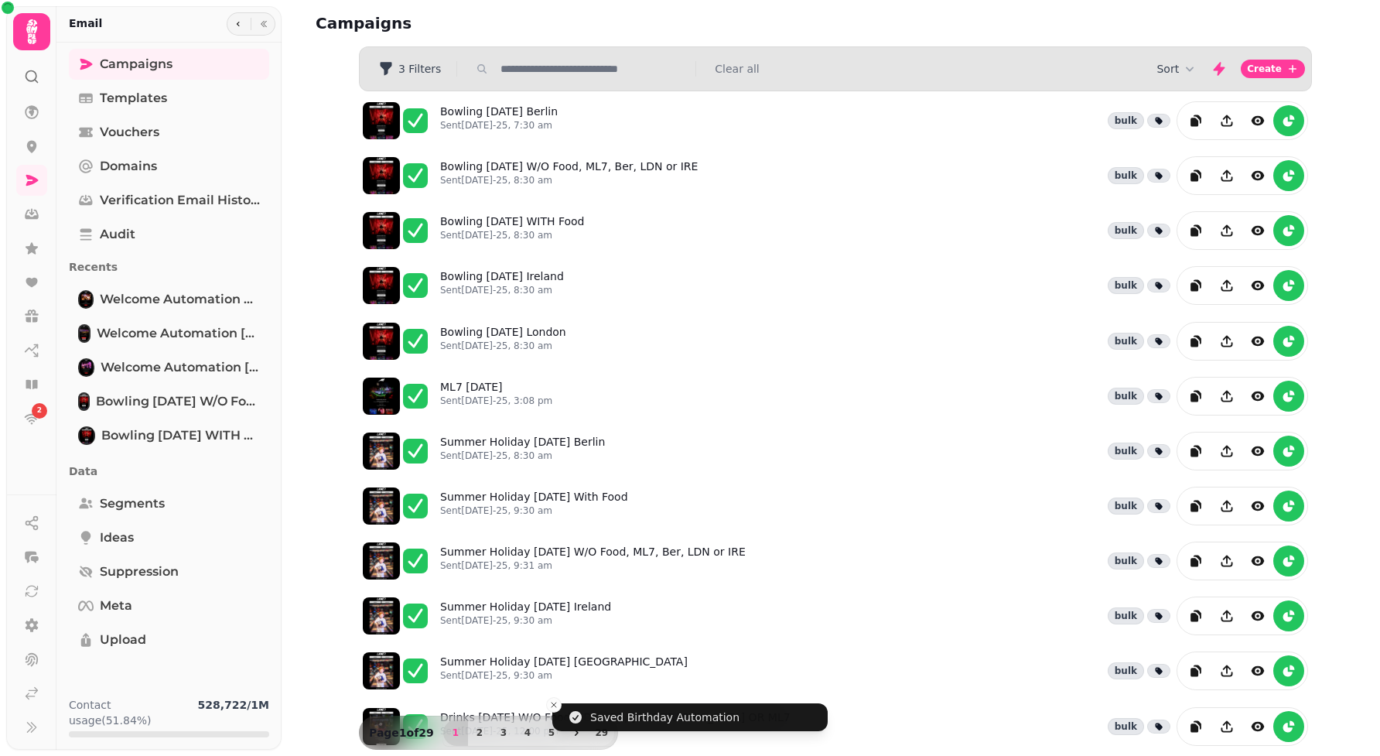
click at [815, 68] on div "3 Filters Clear all" at bounding box center [835, 68] width 951 height 25
click at [589, 53] on div "Sort Create" at bounding box center [835, 68] width 951 height 31
click at [593, 67] on input "text" at bounding box center [593, 68] width 198 height 15
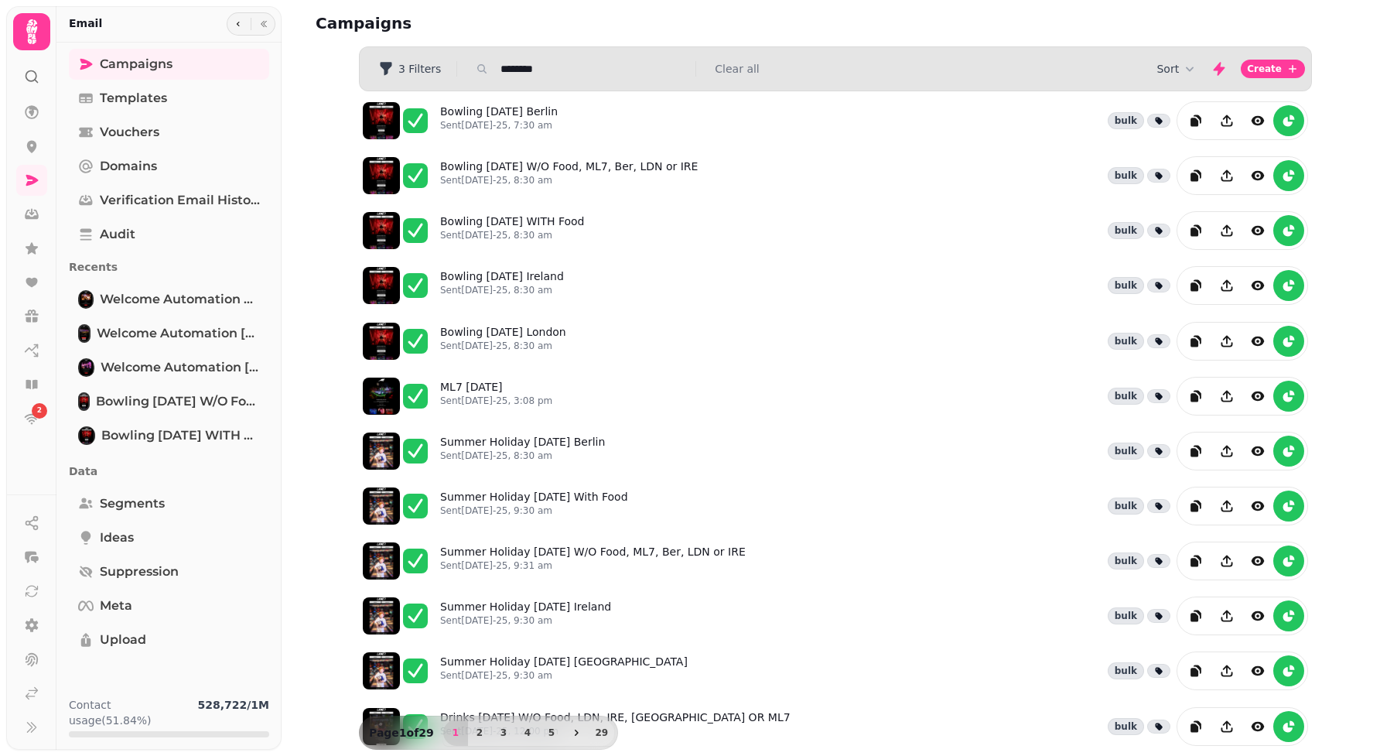
type input "********"
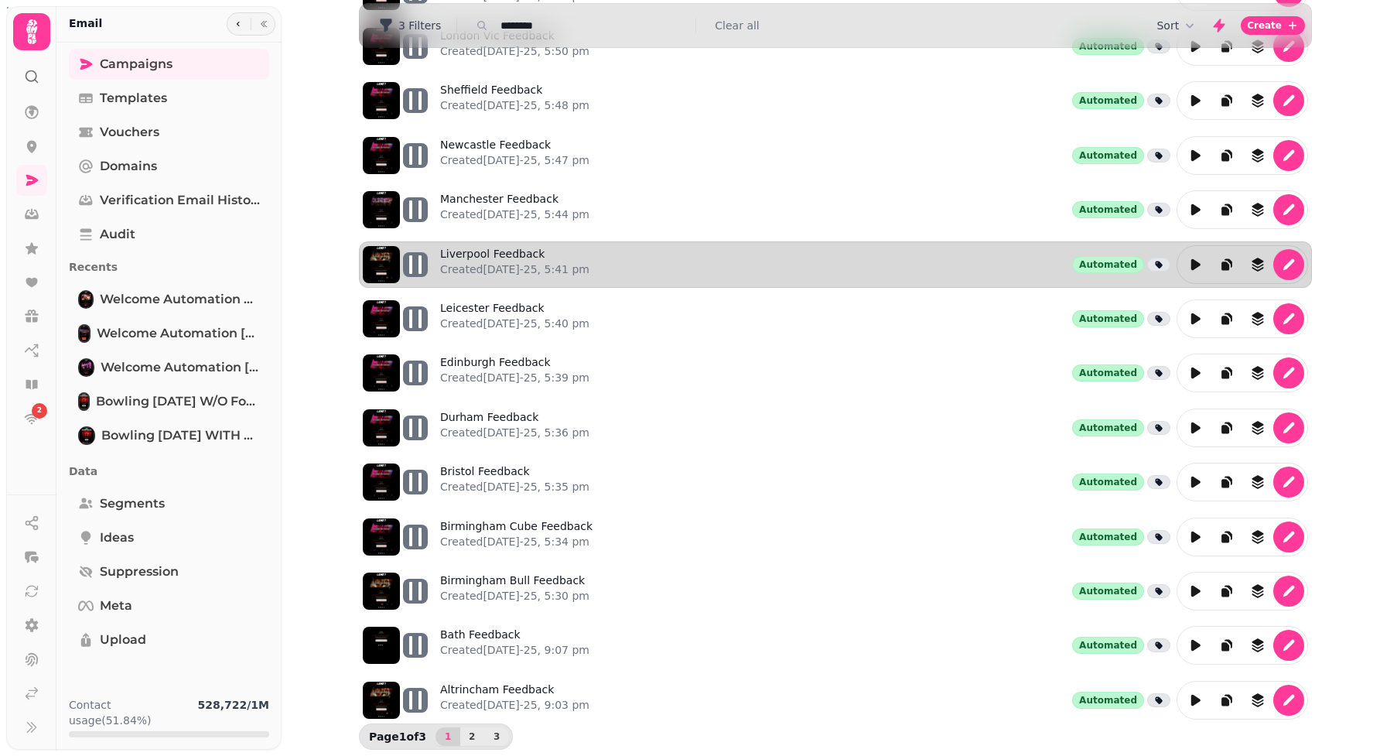
scroll to position [200, 0]
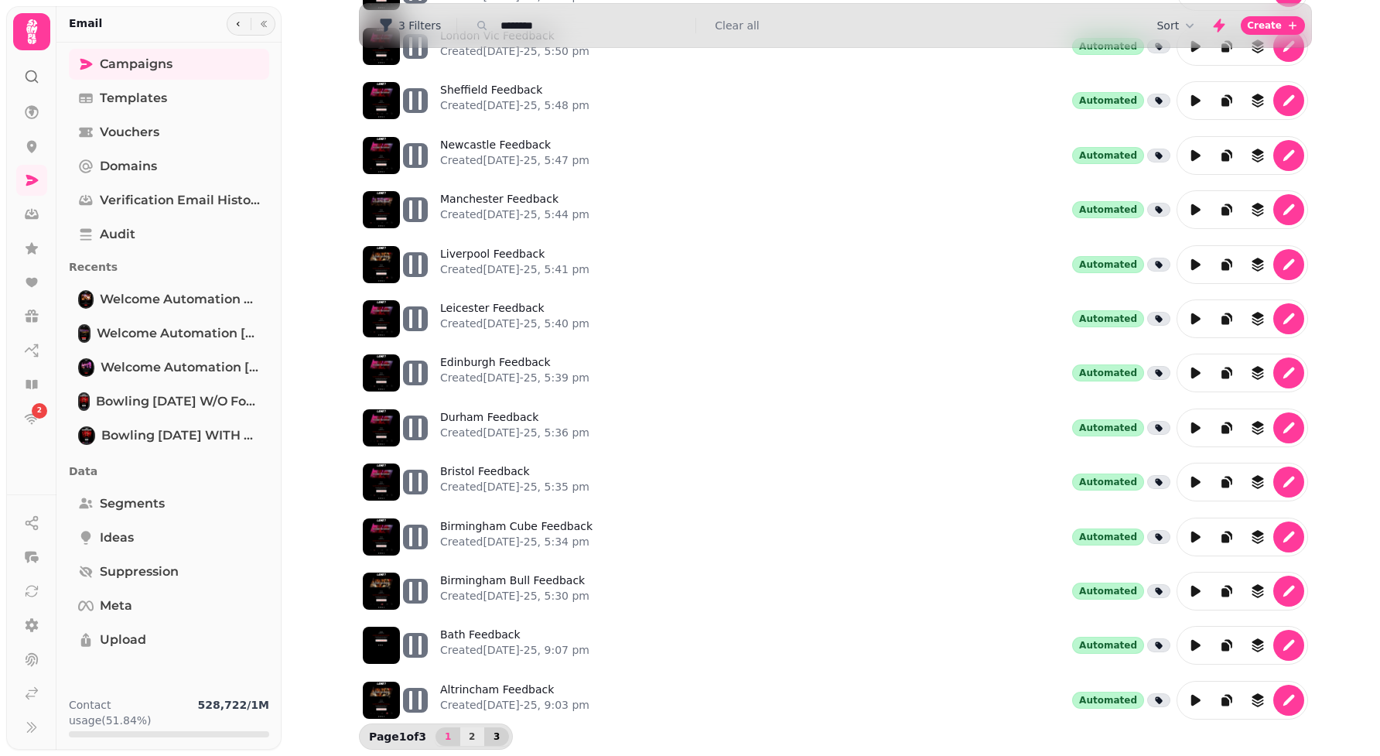
click at [501, 740] on span "3" at bounding box center [496, 736] width 12 height 9
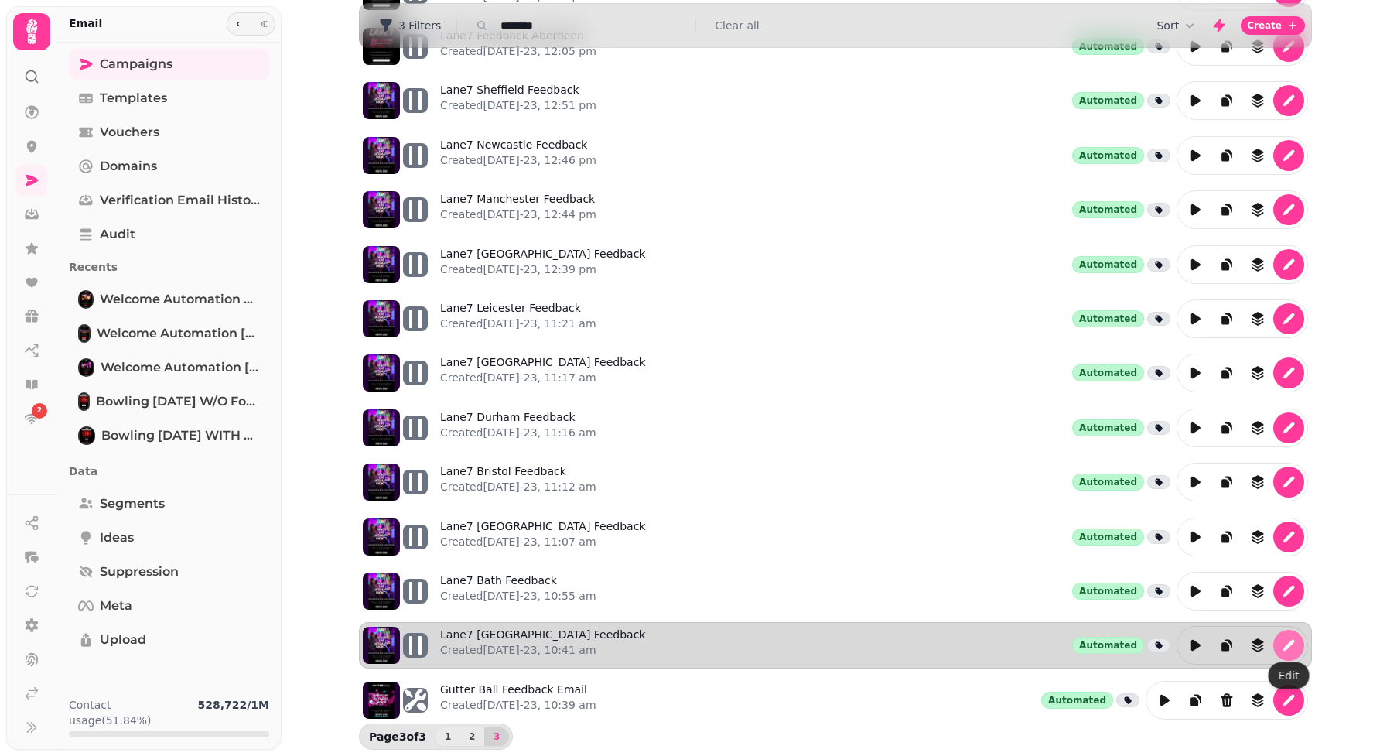
click at [1283, 639] on icon "edit" at bounding box center [1288, 644] width 15 height 15
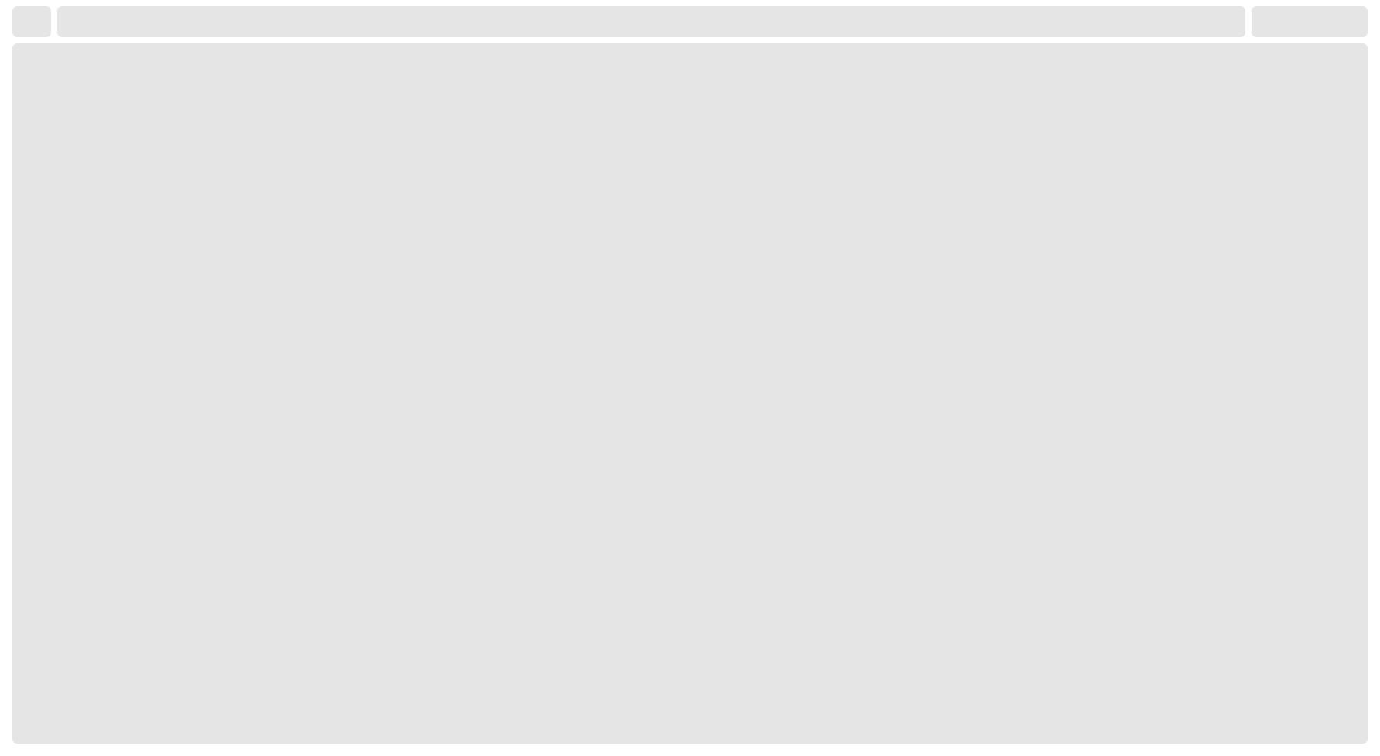
select select "**********"
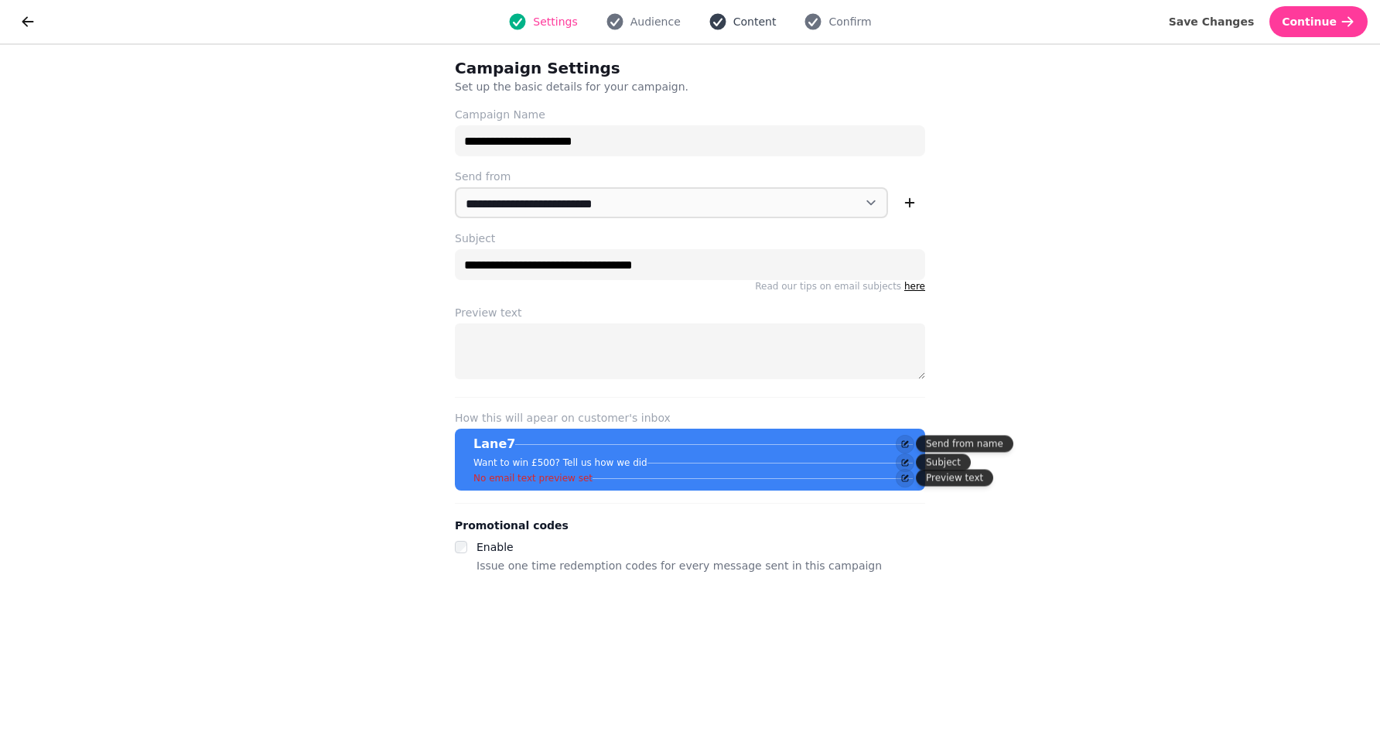
click at [756, 26] on span "Content" at bounding box center [754, 21] width 43 height 15
